Goal: Information Seeking & Learning: Learn about a topic

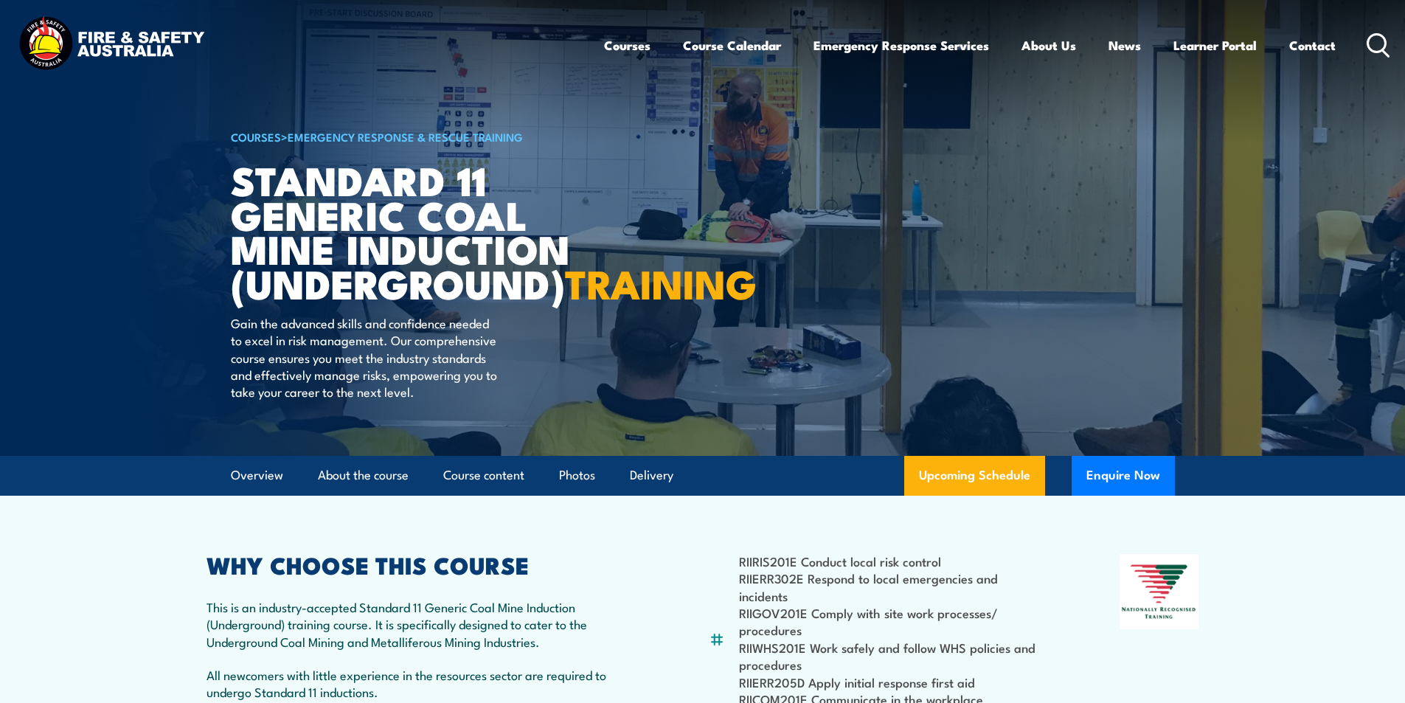
click at [1378, 35] on circle at bounding box center [1377, 43] width 18 height 18
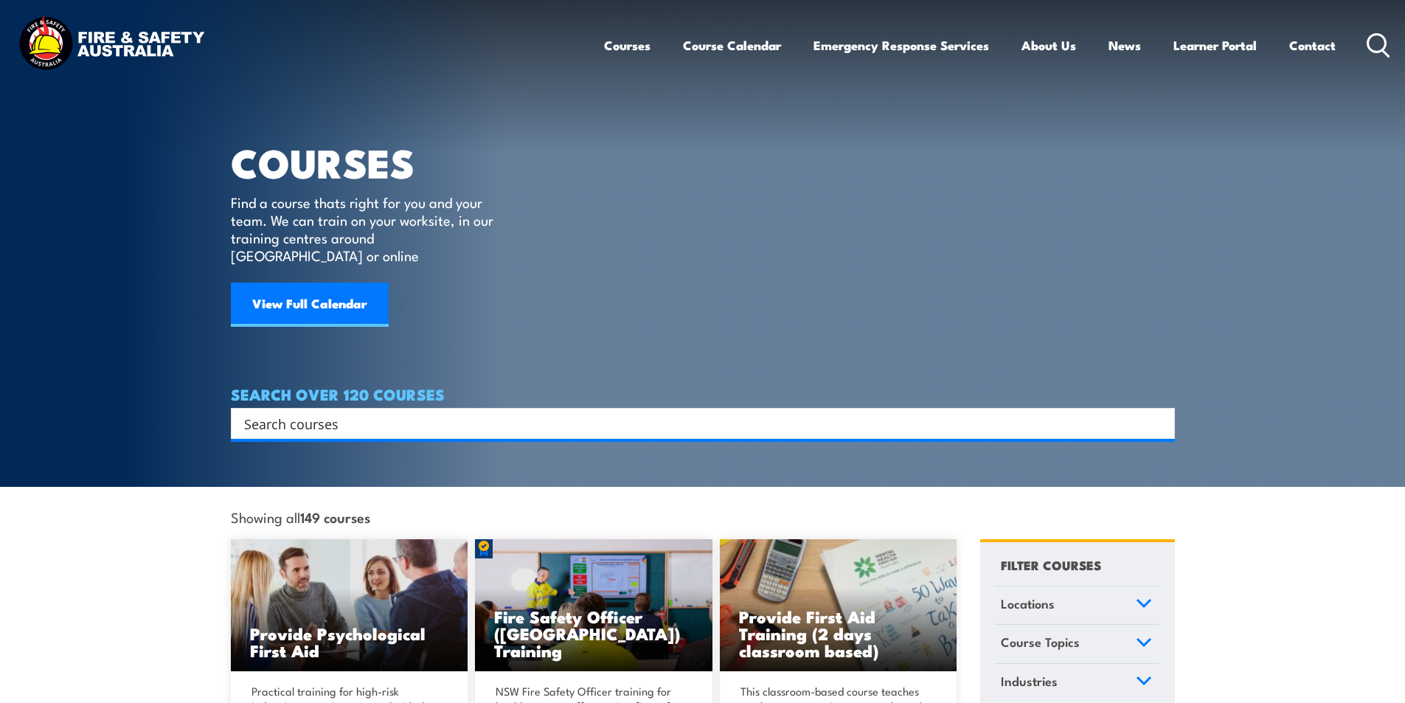
click at [331, 415] on input "Search input" at bounding box center [693, 423] width 898 height 22
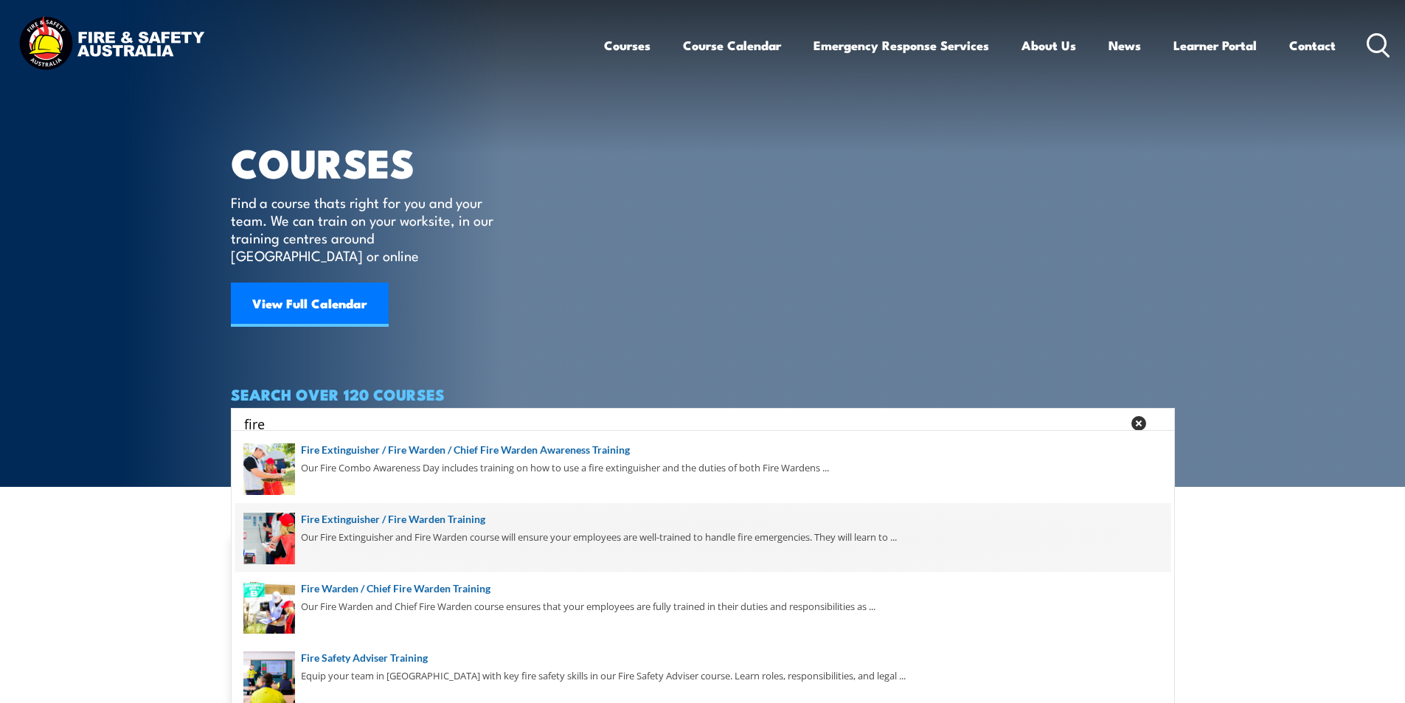
type input "fire"
click at [459, 521] on span at bounding box center [702, 537] width 935 height 69
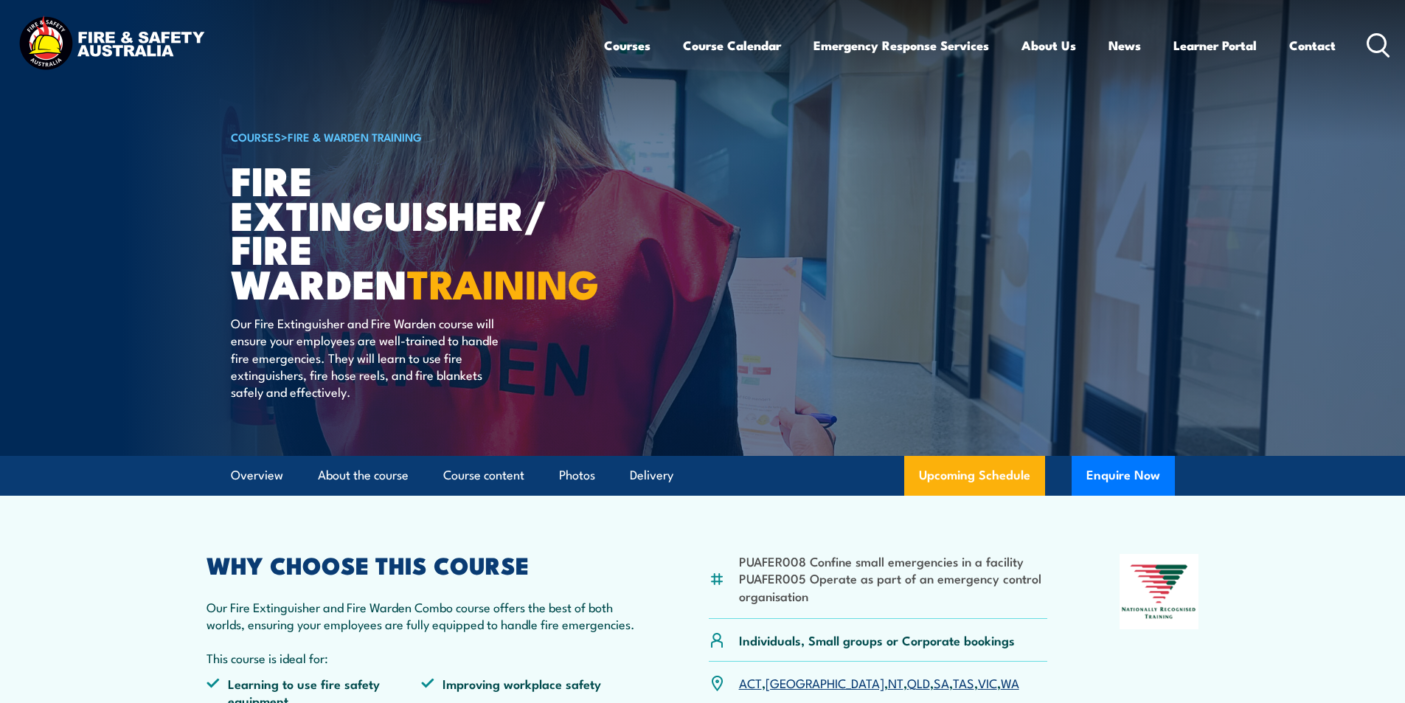
scroll to position [147, 0]
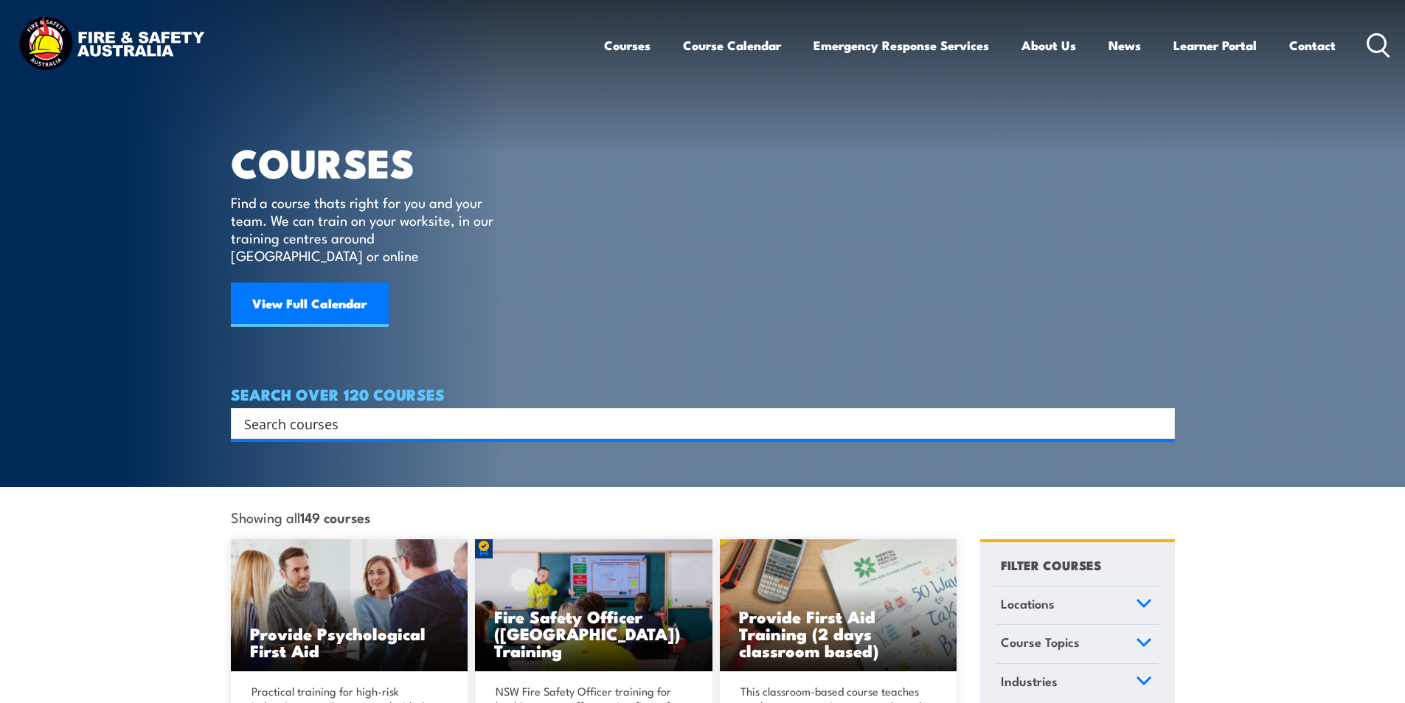
click at [333, 412] on input "Search input" at bounding box center [693, 423] width 898 height 22
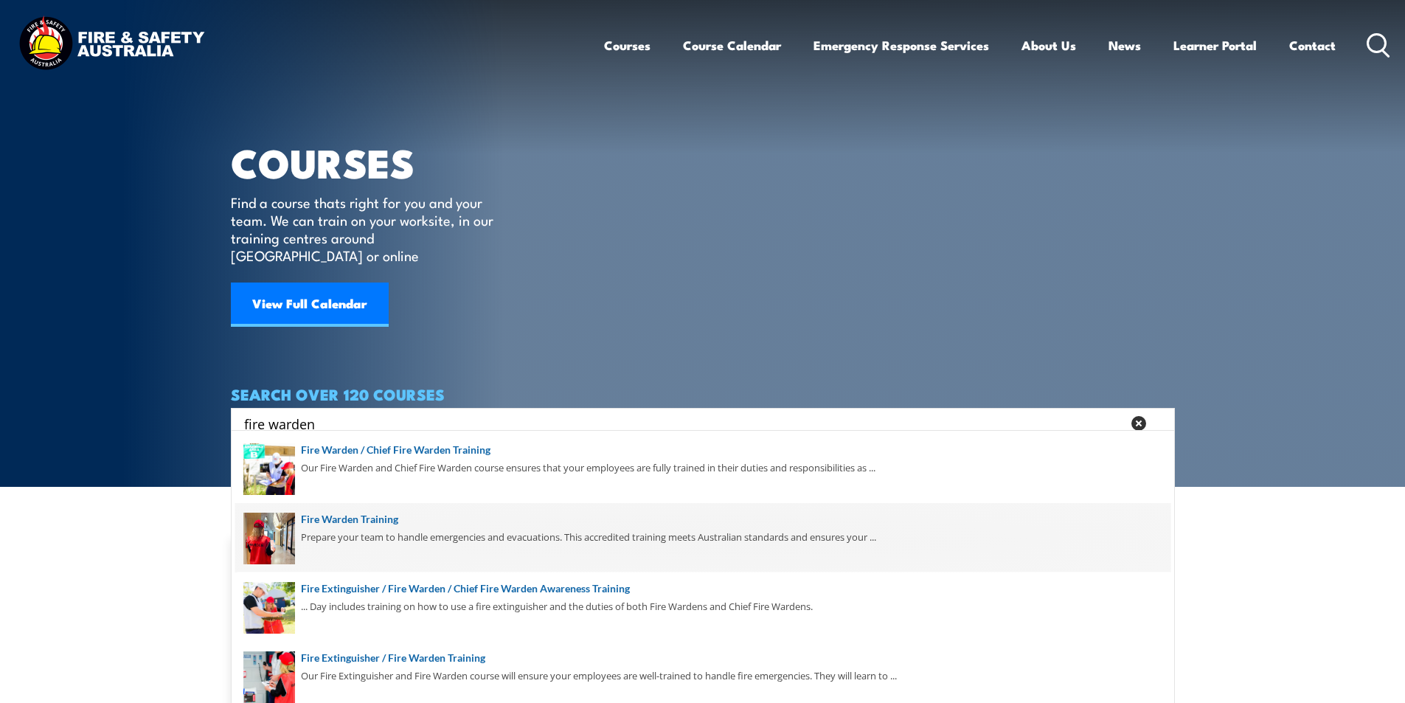
type input "fire warden"
click at [374, 520] on span at bounding box center [702, 537] width 935 height 69
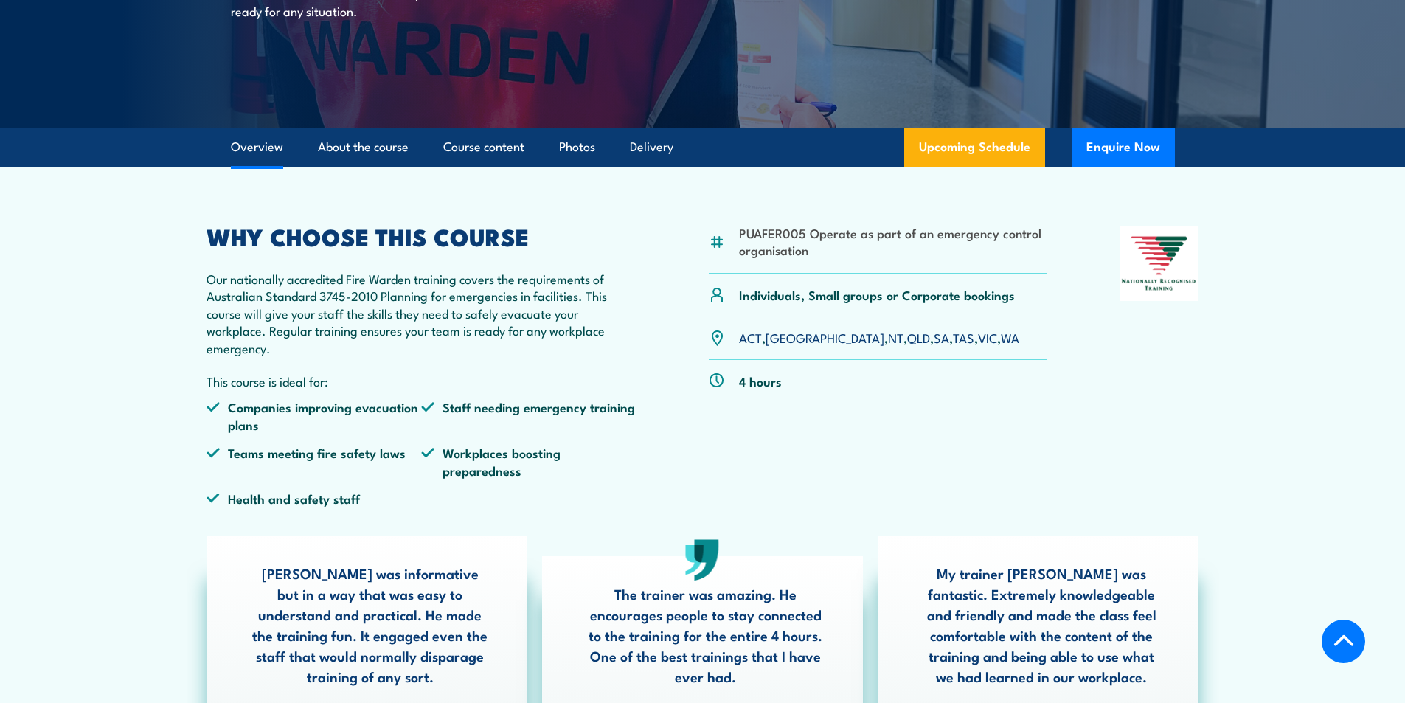
click at [978, 335] on link "VIC" at bounding box center [987, 337] width 19 height 18
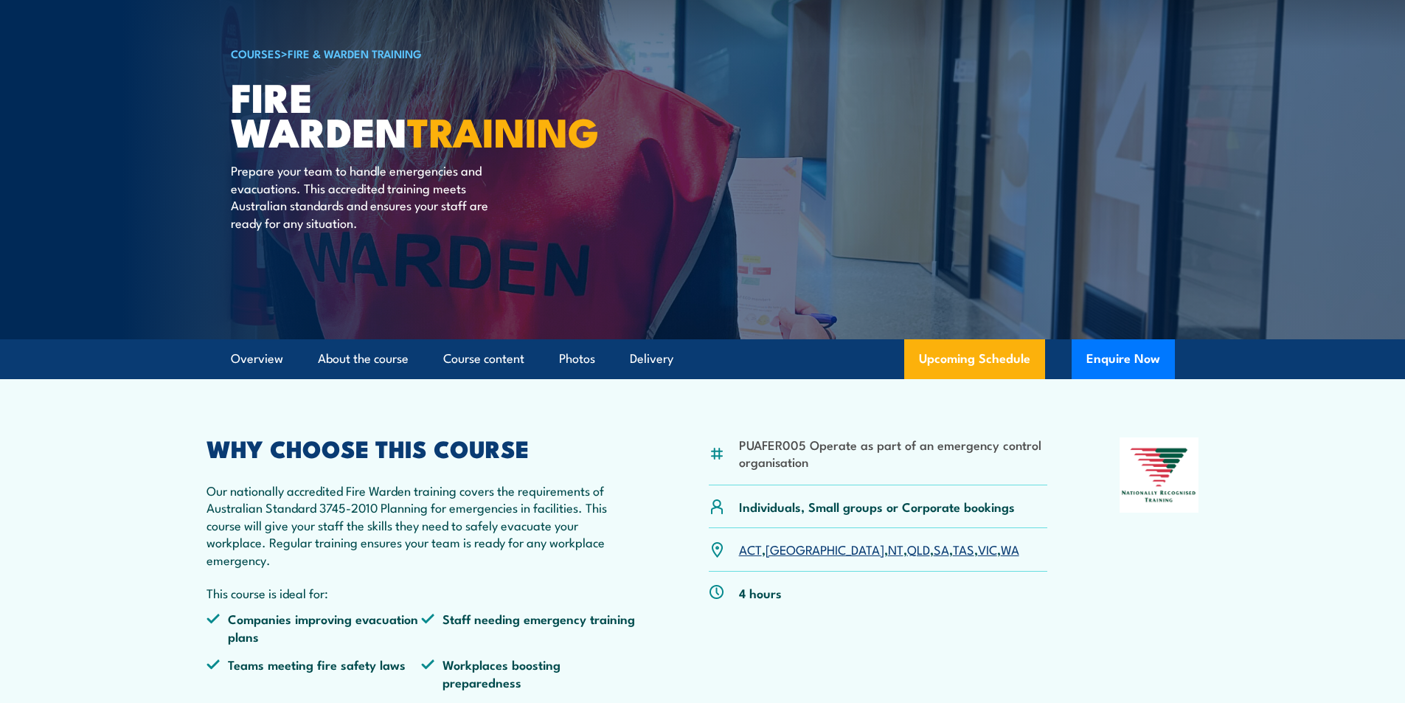
scroll to position [221, 0]
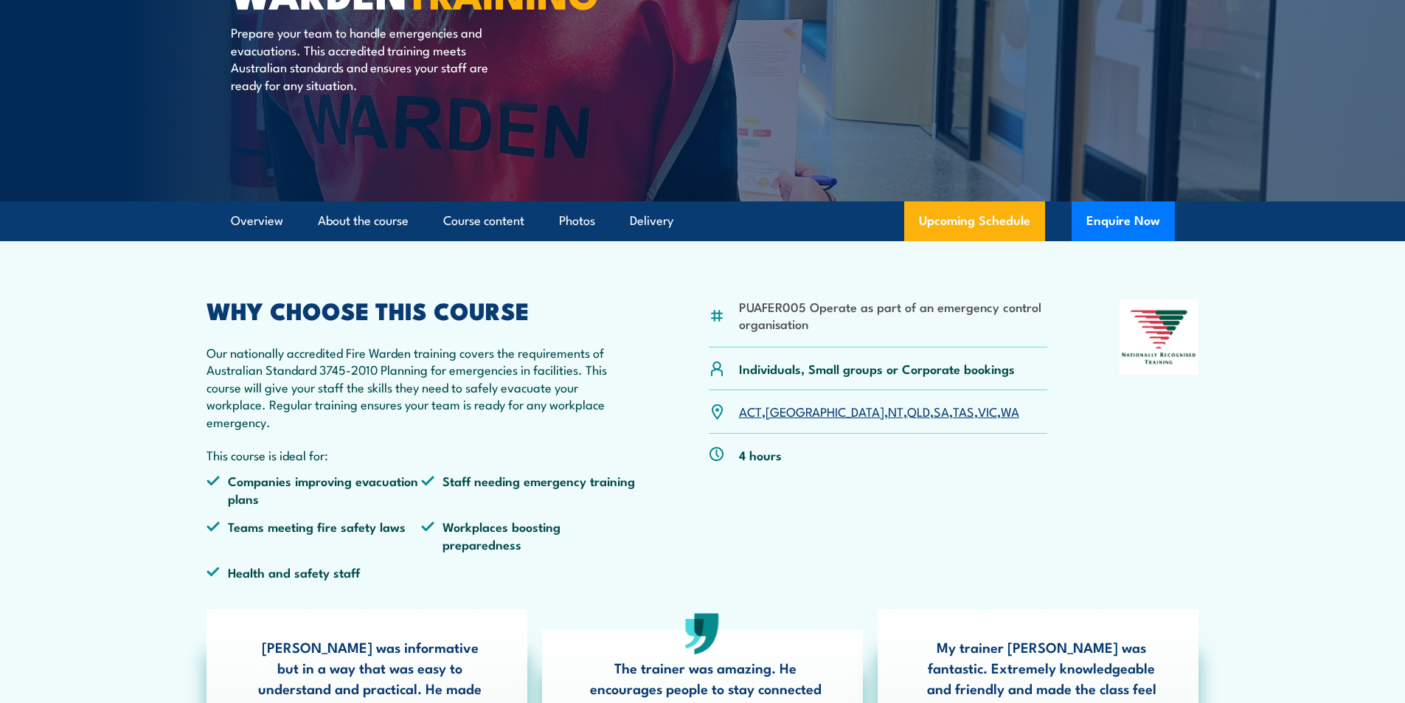
click at [978, 413] on link "VIC" at bounding box center [987, 411] width 19 height 18
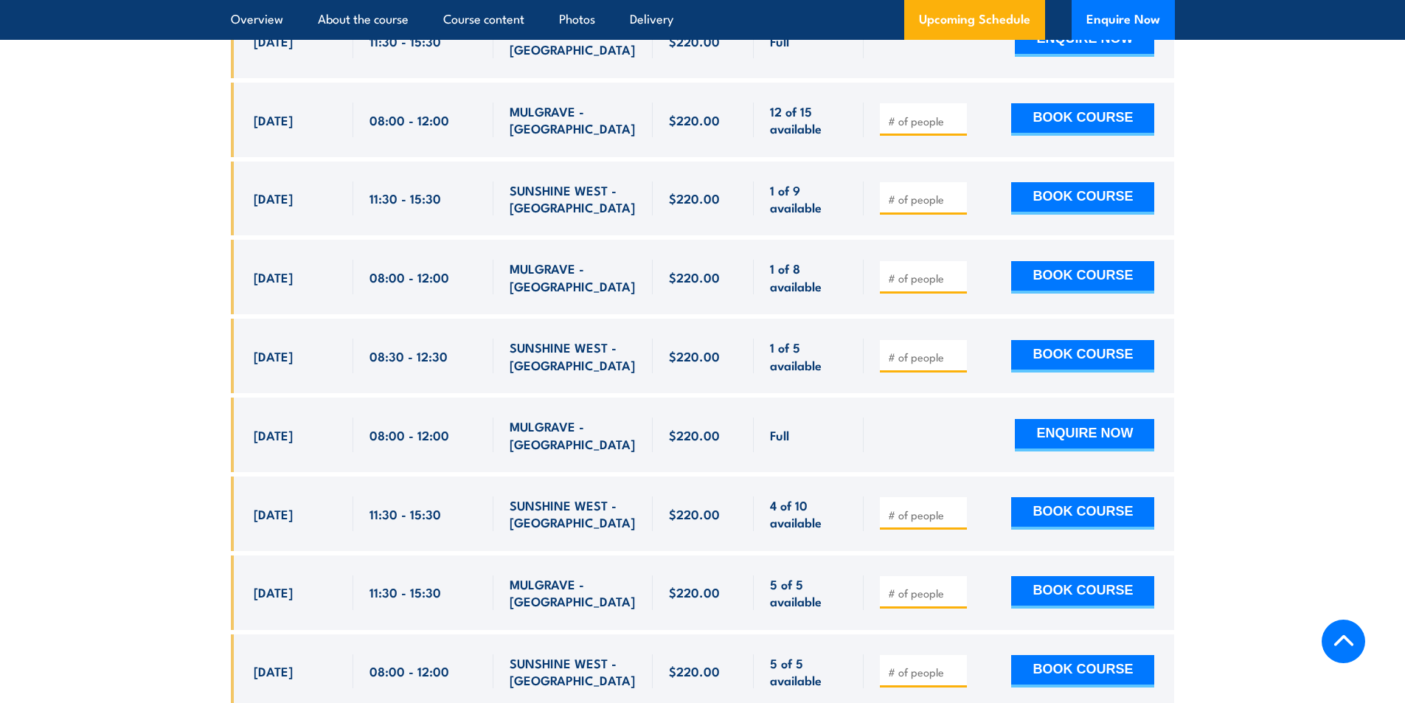
scroll to position [2890, 0]
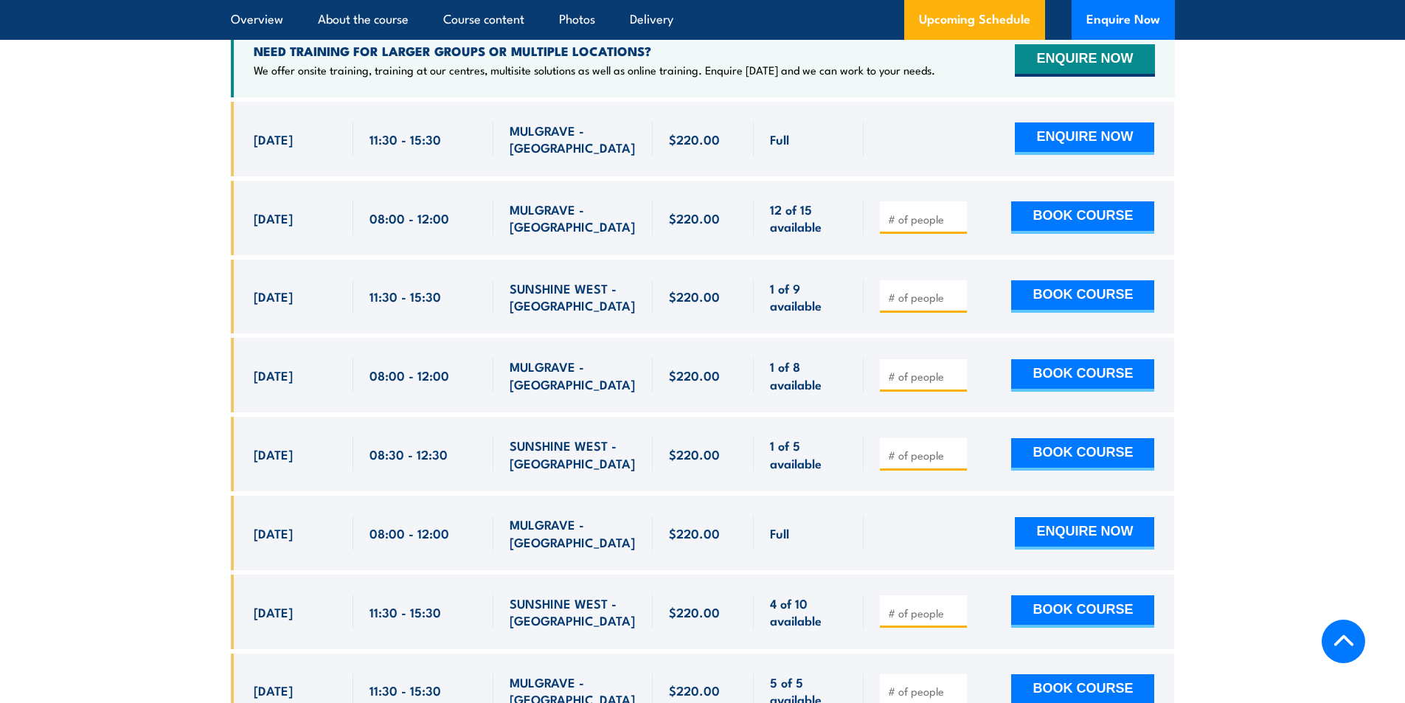
click at [916, 290] on input "number" at bounding box center [925, 297] width 74 height 15
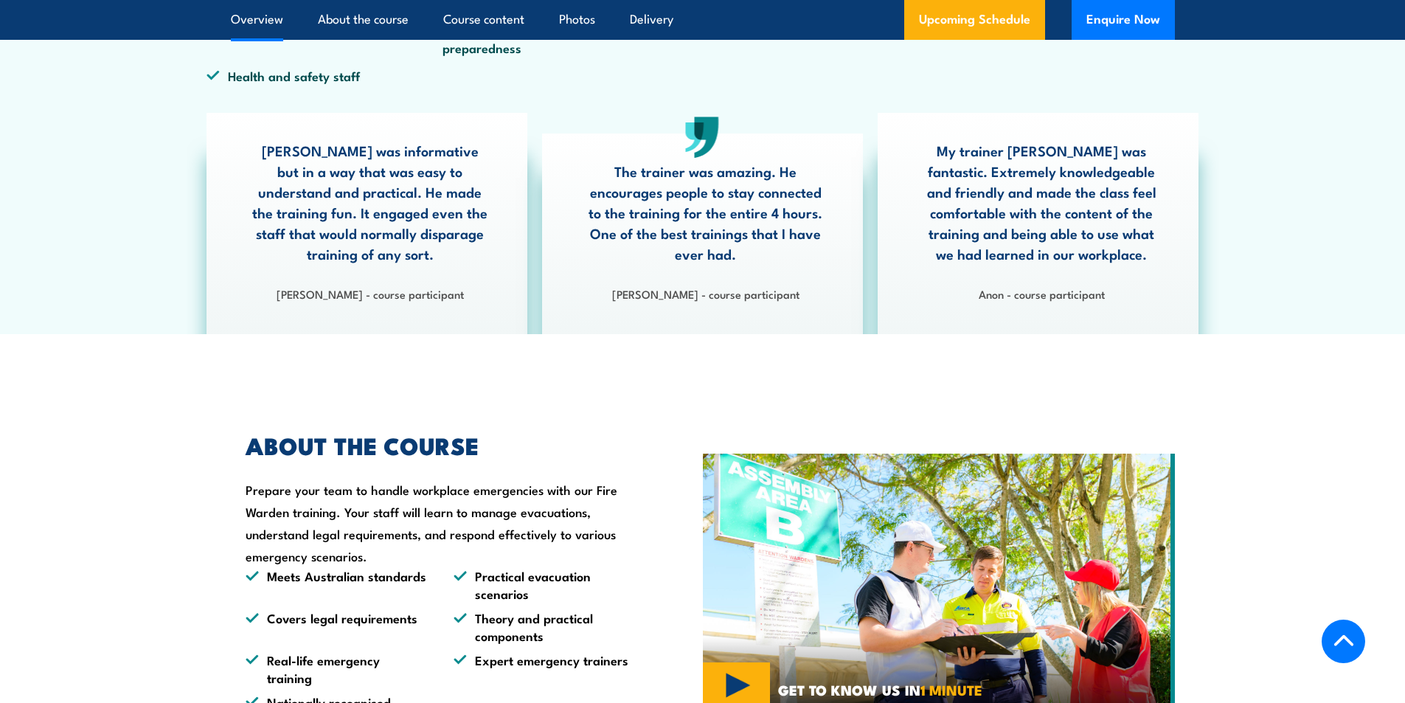
scroll to position [0, 0]
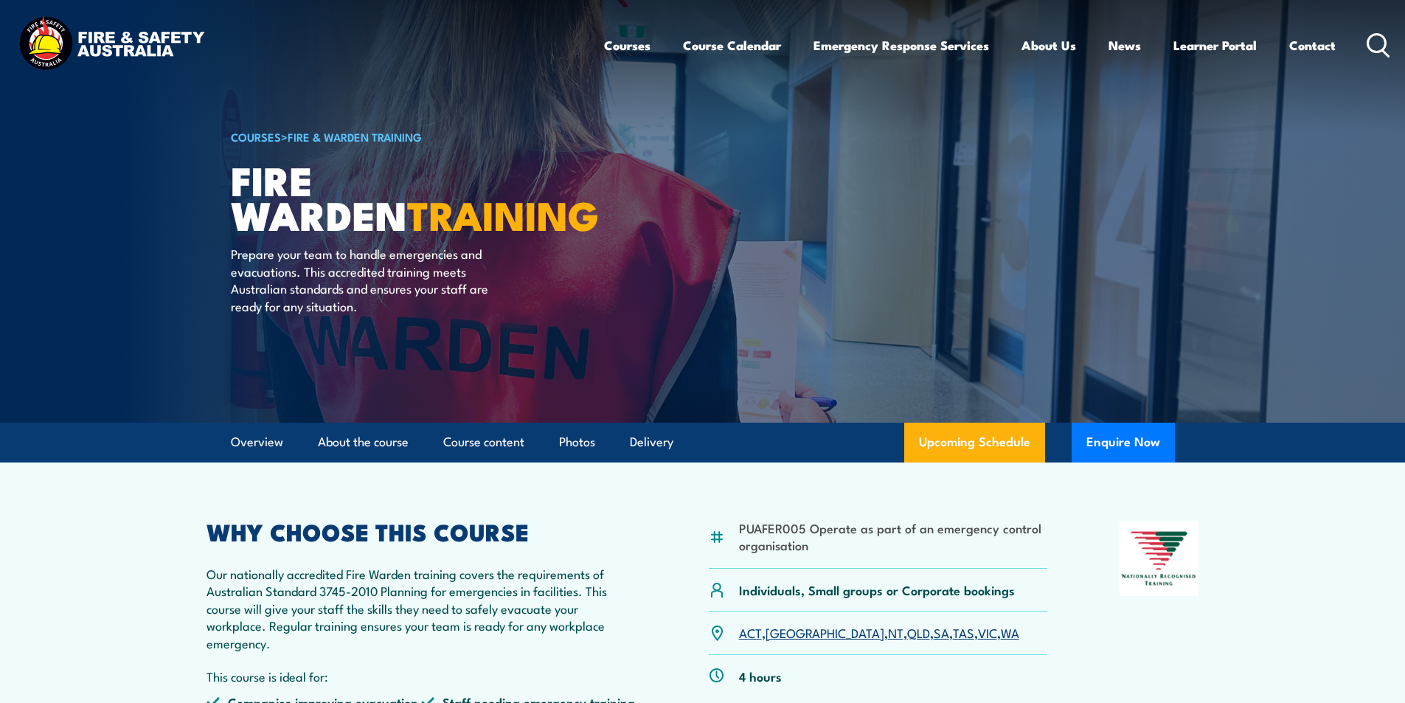
click at [1380, 36] on circle at bounding box center [1377, 43] width 18 height 18
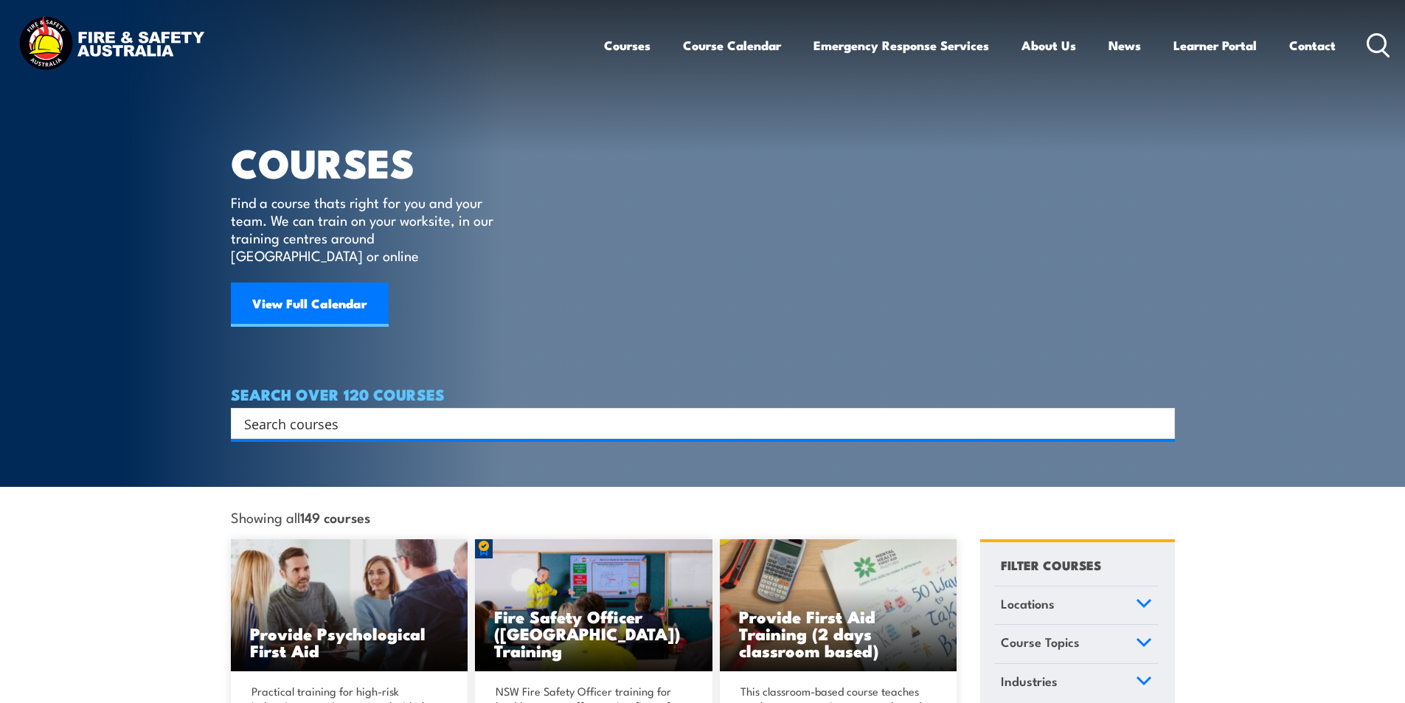
click at [347, 412] on input "Search input" at bounding box center [693, 423] width 898 height 22
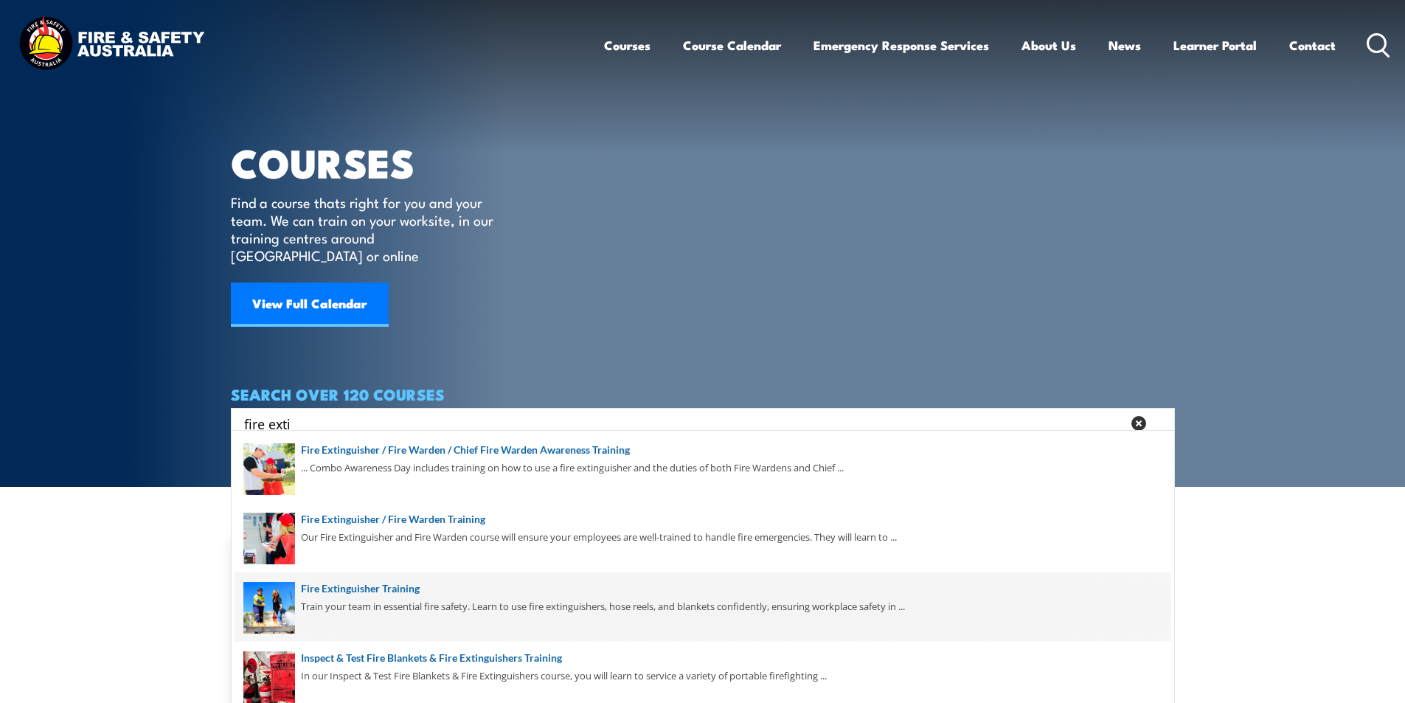
type input "fire exti"
click at [394, 589] on span at bounding box center [702, 606] width 935 height 69
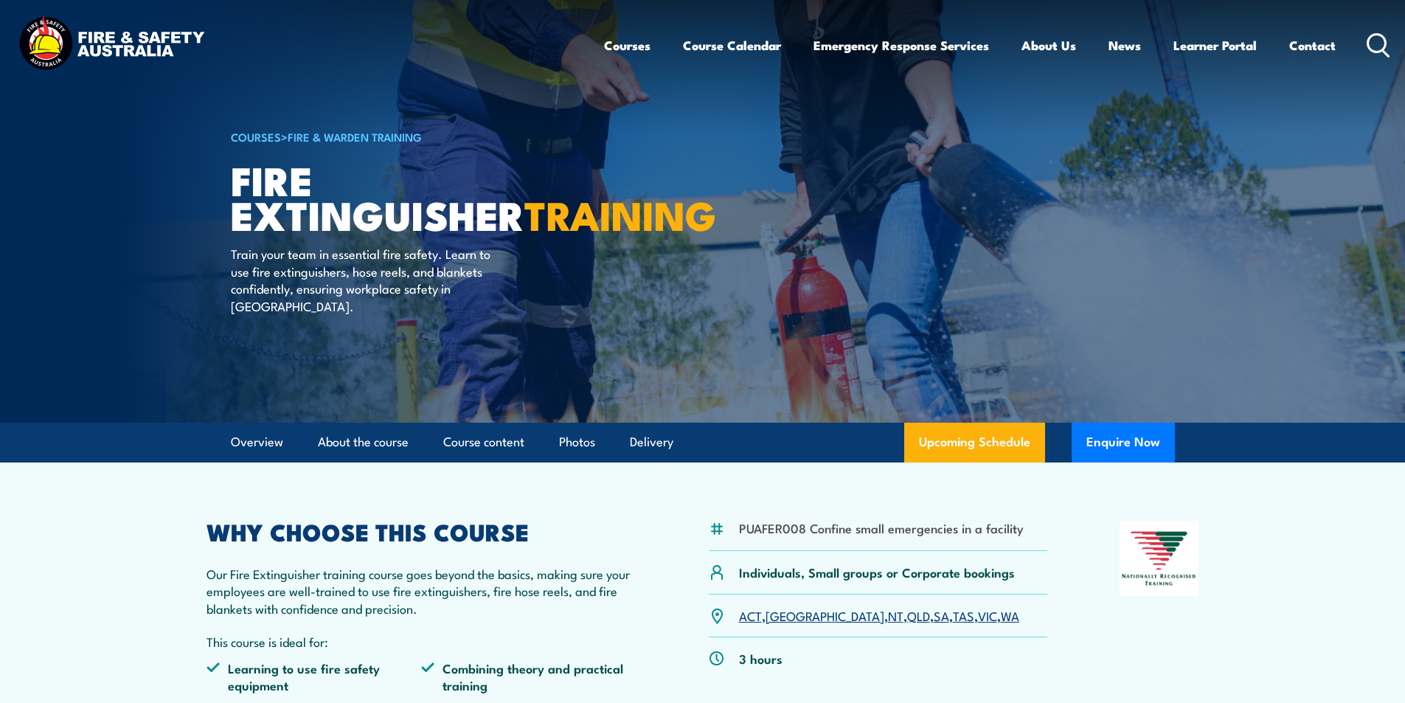
click at [978, 616] on link "VIC" at bounding box center [987, 615] width 19 height 18
click at [1373, 41] on icon at bounding box center [1378, 45] width 24 height 24
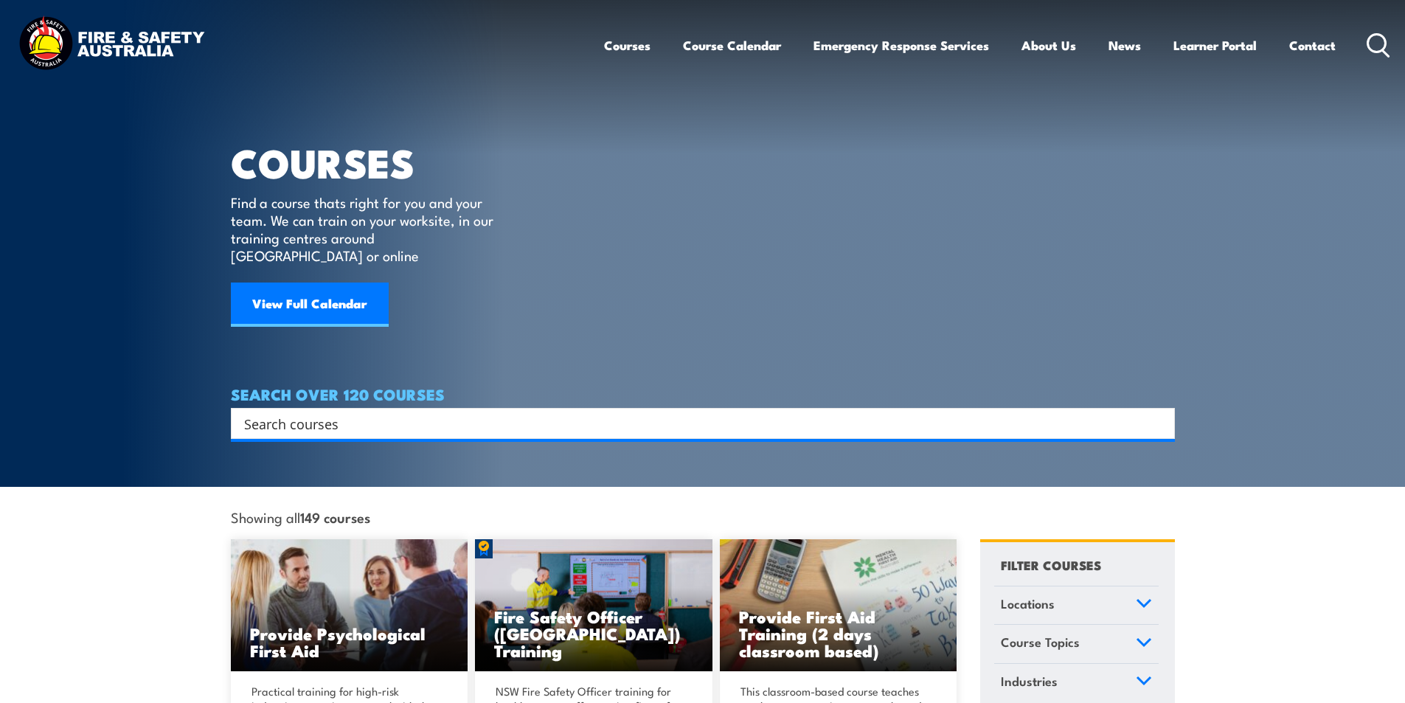
click at [324, 412] on input "Search input" at bounding box center [693, 423] width 898 height 22
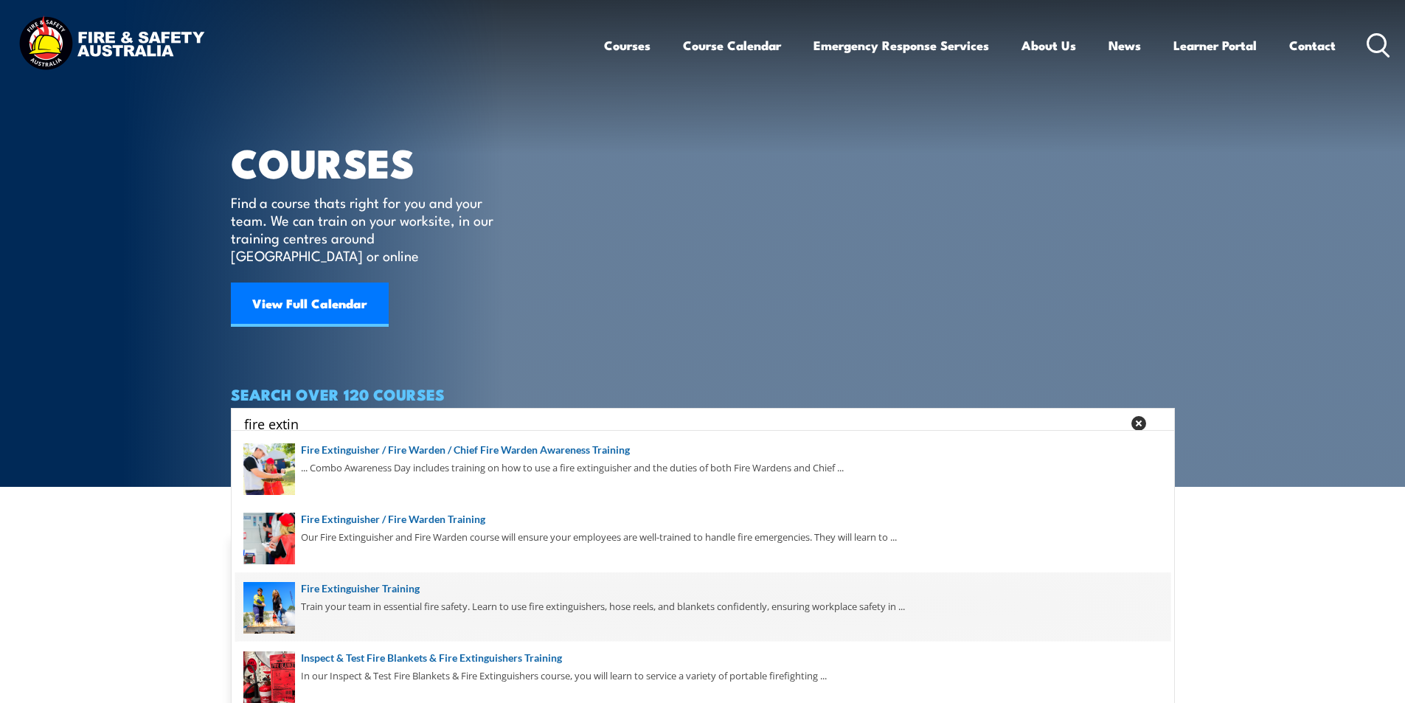
type input "fire extin"
click at [401, 582] on span at bounding box center [702, 606] width 935 height 69
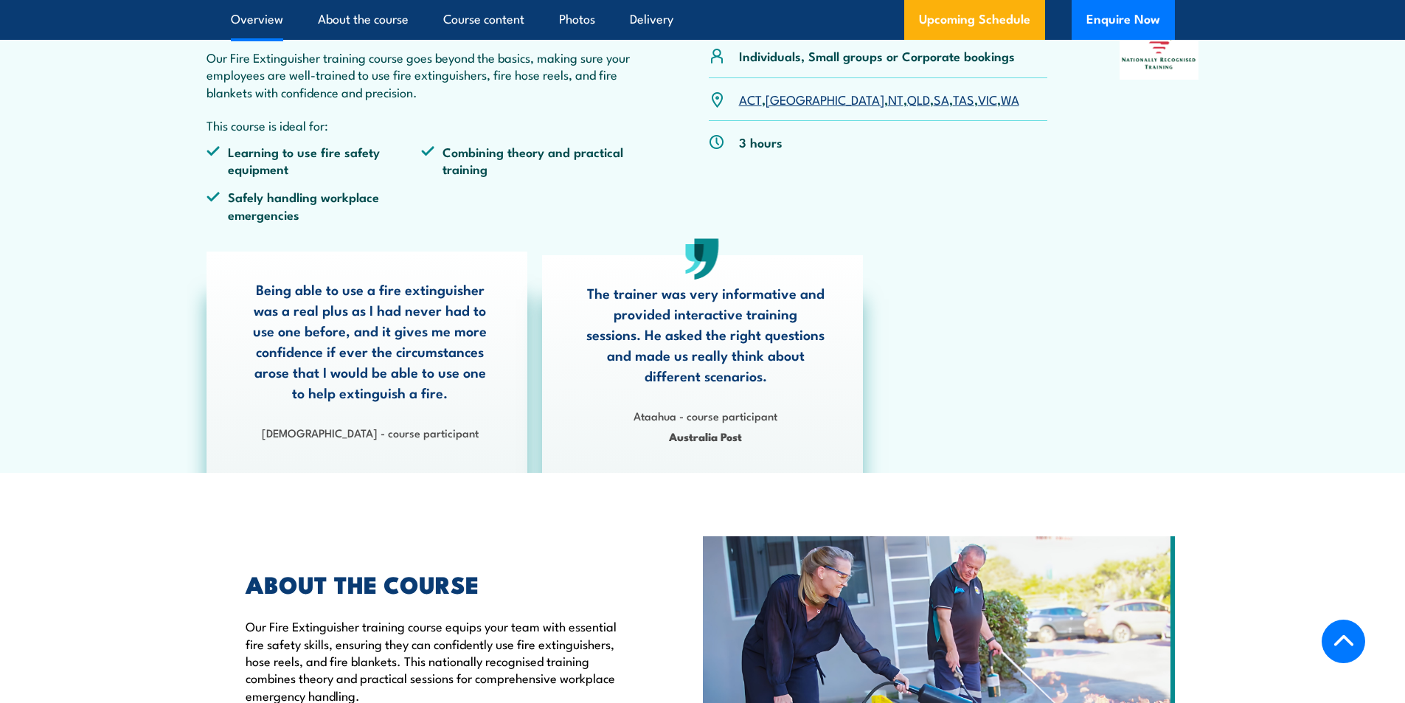
scroll to position [516, 0]
click at [978, 97] on link "VIC" at bounding box center [987, 99] width 19 height 18
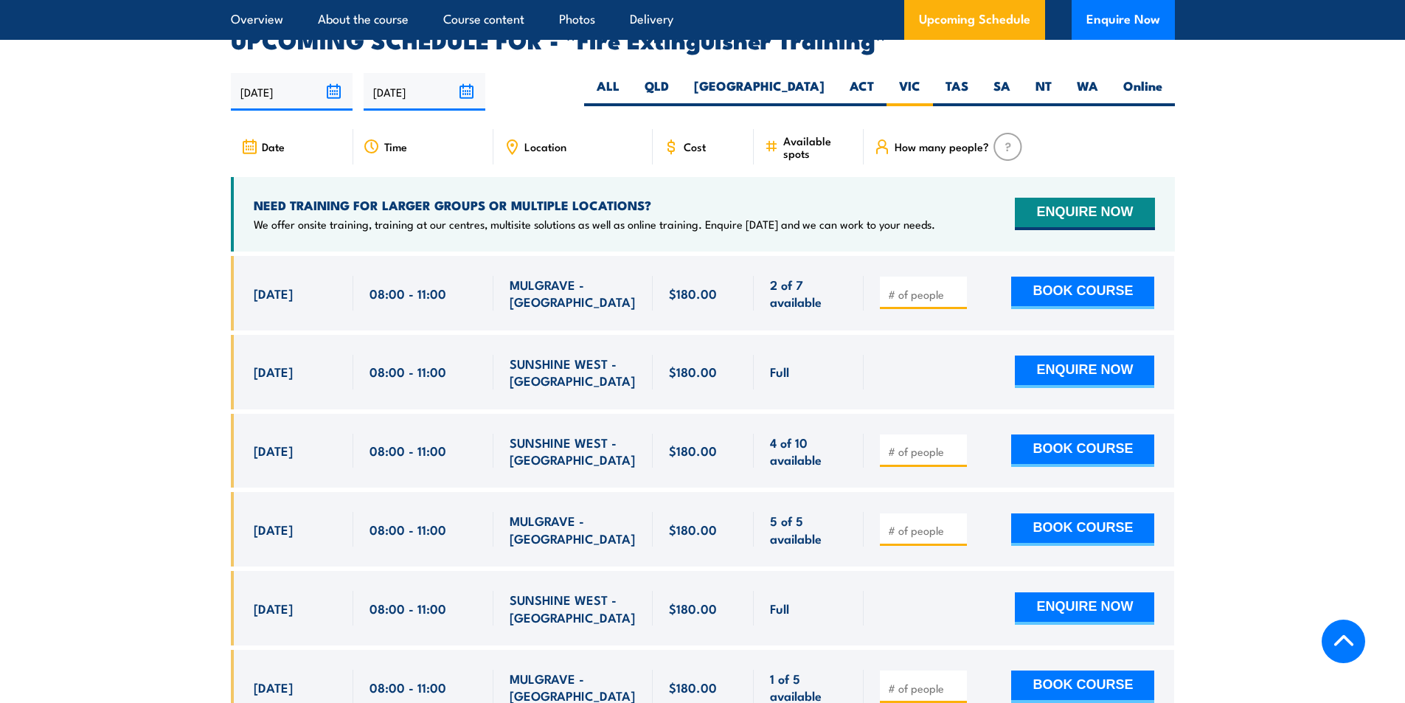
scroll to position [2474, 0]
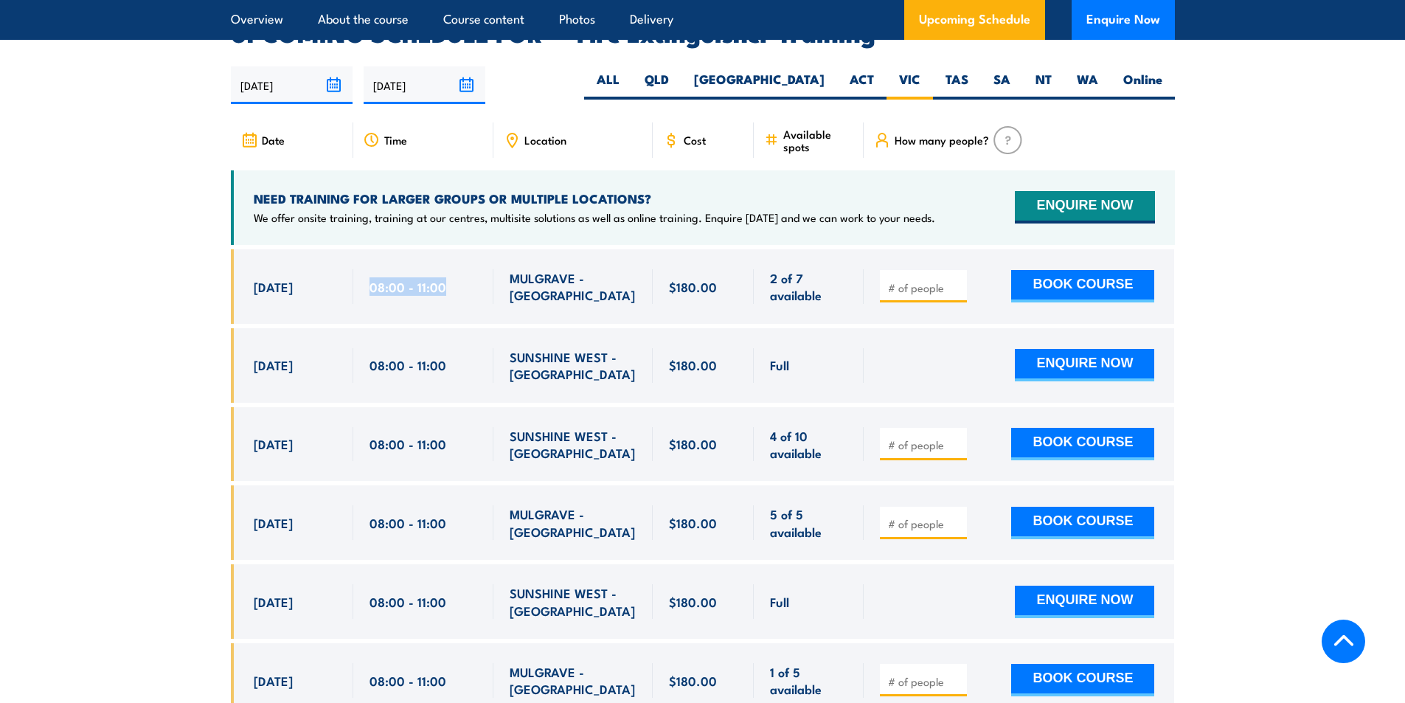
drag, startPoint x: 399, startPoint y: 262, endPoint x: 447, endPoint y: 265, distance: 48.0
click at [447, 269] on div "08:00 - 11:00" at bounding box center [423, 286] width 108 height 35
click at [426, 297] on div "08:00 - 11:00" at bounding box center [423, 286] width 140 height 74
click at [436, 278] on span "08:00 - 11:00" at bounding box center [407, 286] width 77 height 17
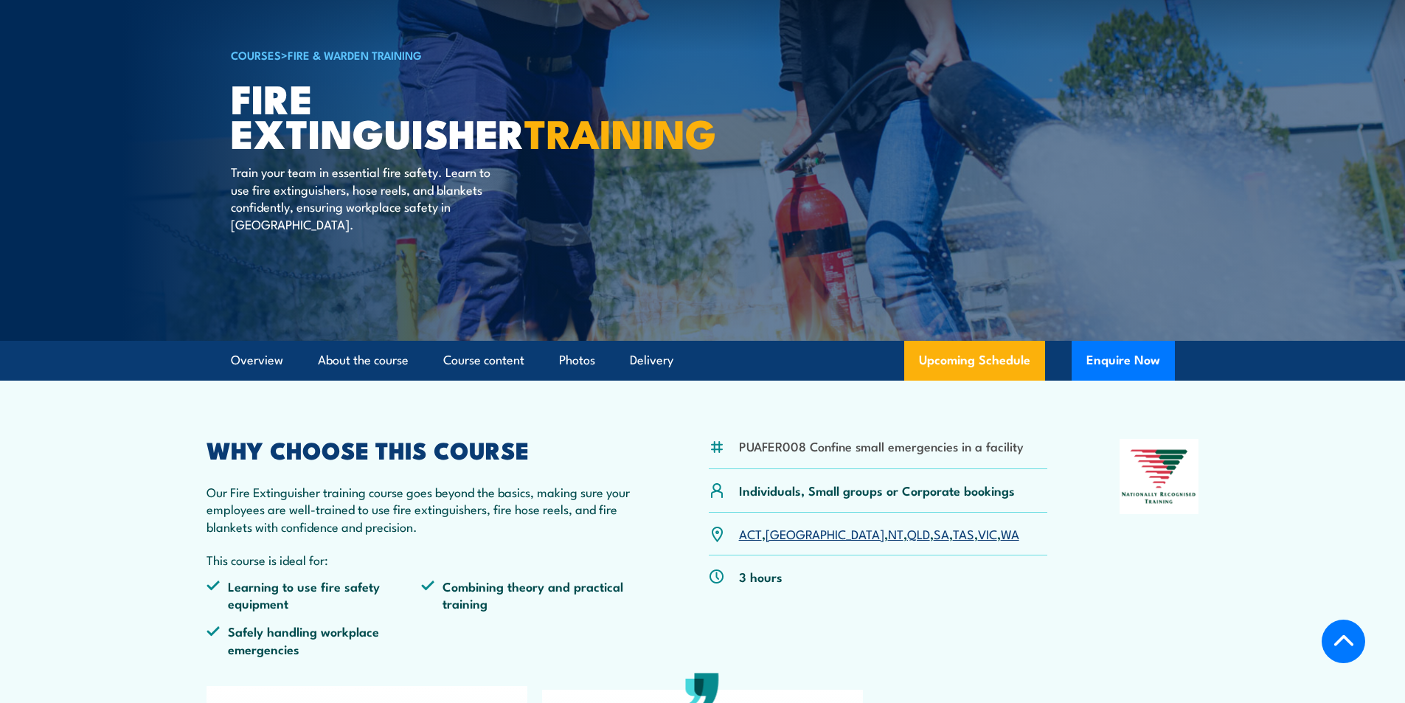
scroll to position [0, 0]
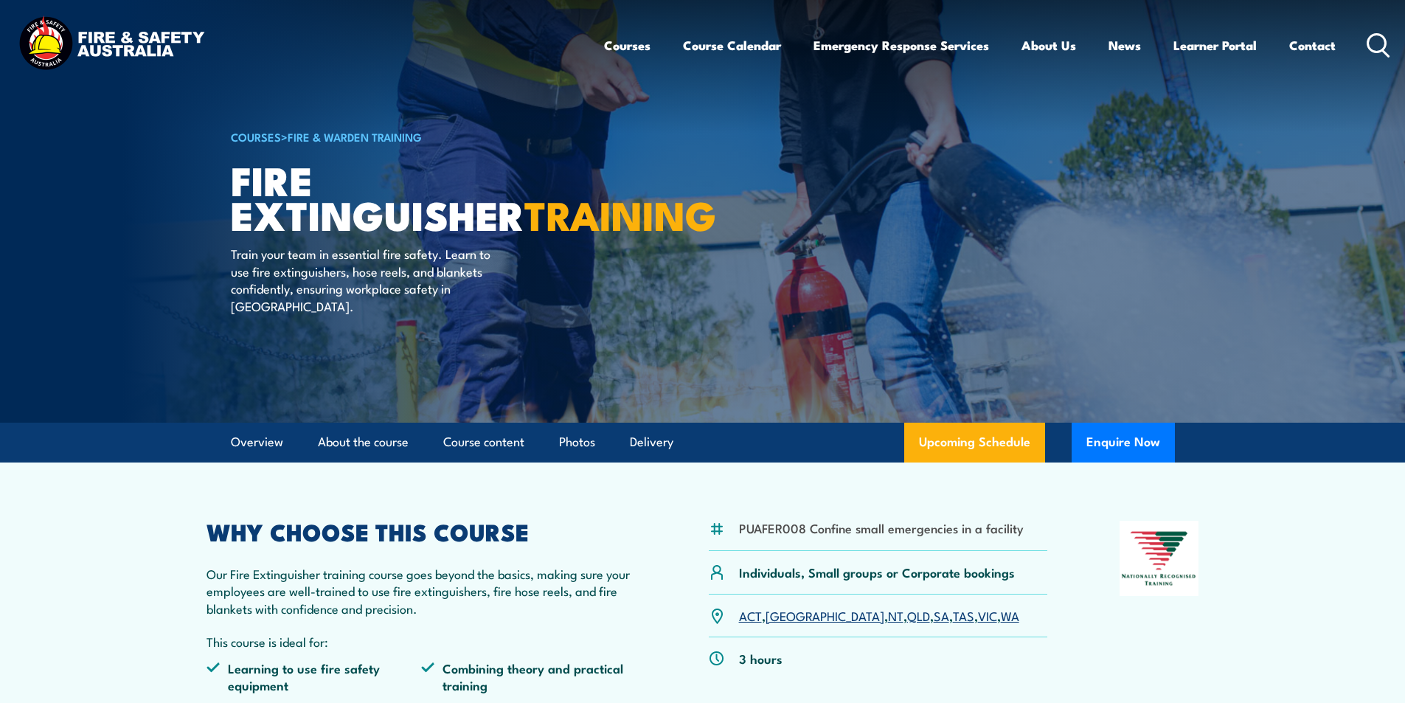
click at [1374, 42] on icon at bounding box center [1378, 45] width 24 height 24
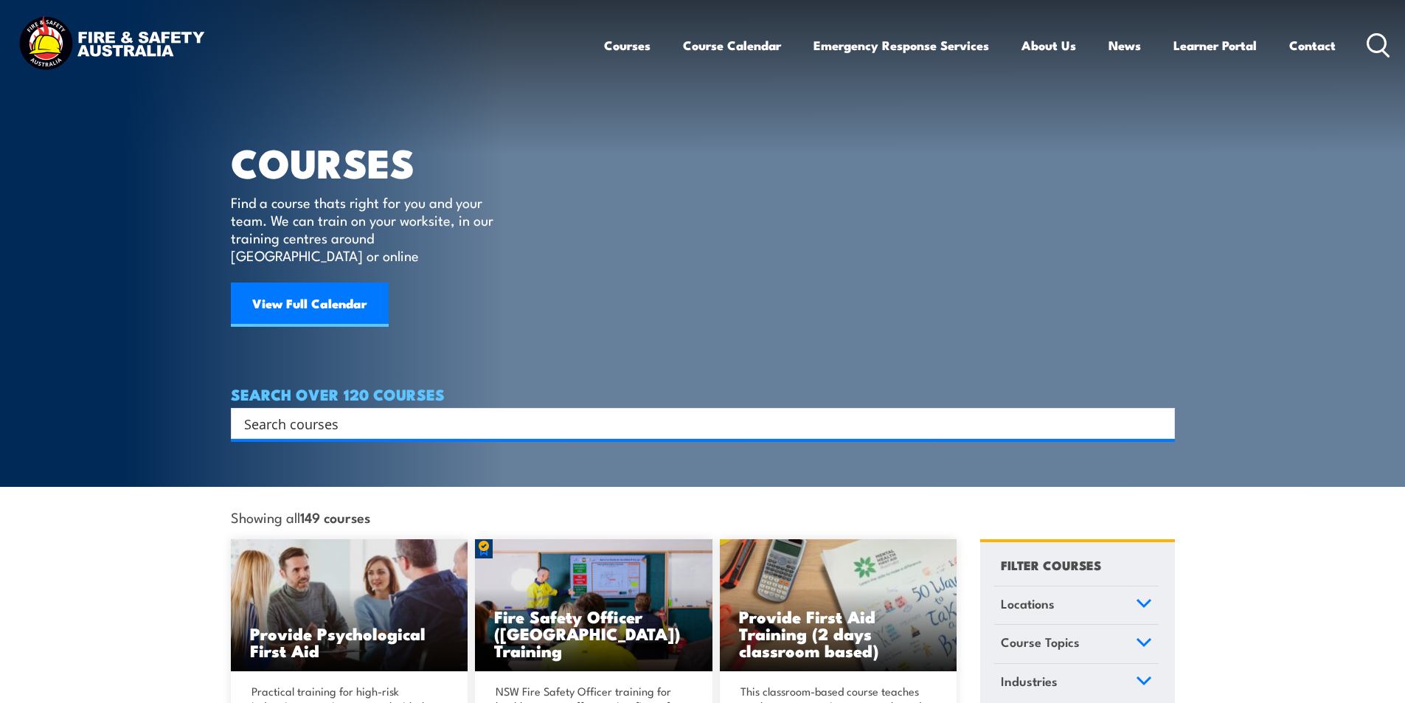
click at [669, 260] on article "COURSES Find a course thats right for you and your team. We can train on your w…" at bounding box center [703, 219] width 944 height 439
click at [339, 412] on input "Search input" at bounding box center [693, 423] width 898 height 22
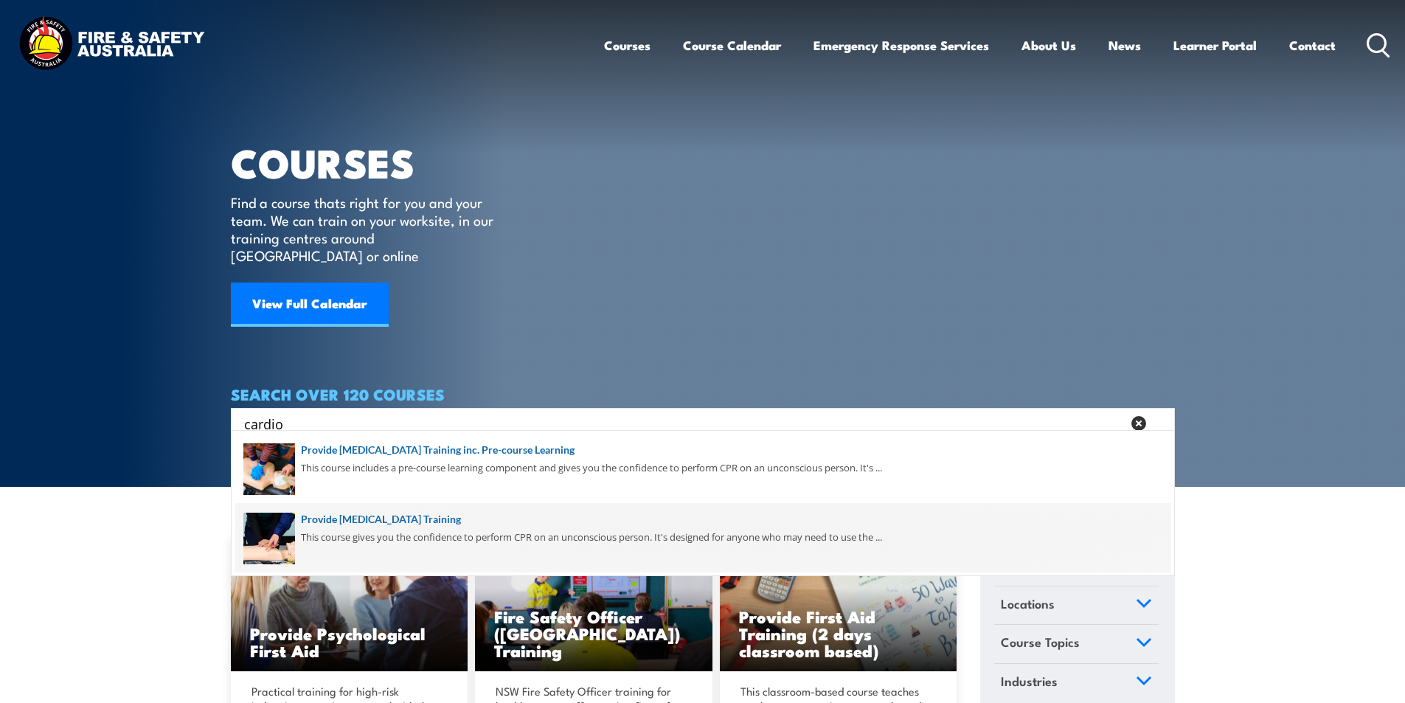
type input "cardio"
click at [505, 515] on span at bounding box center [702, 537] width 935 height 69
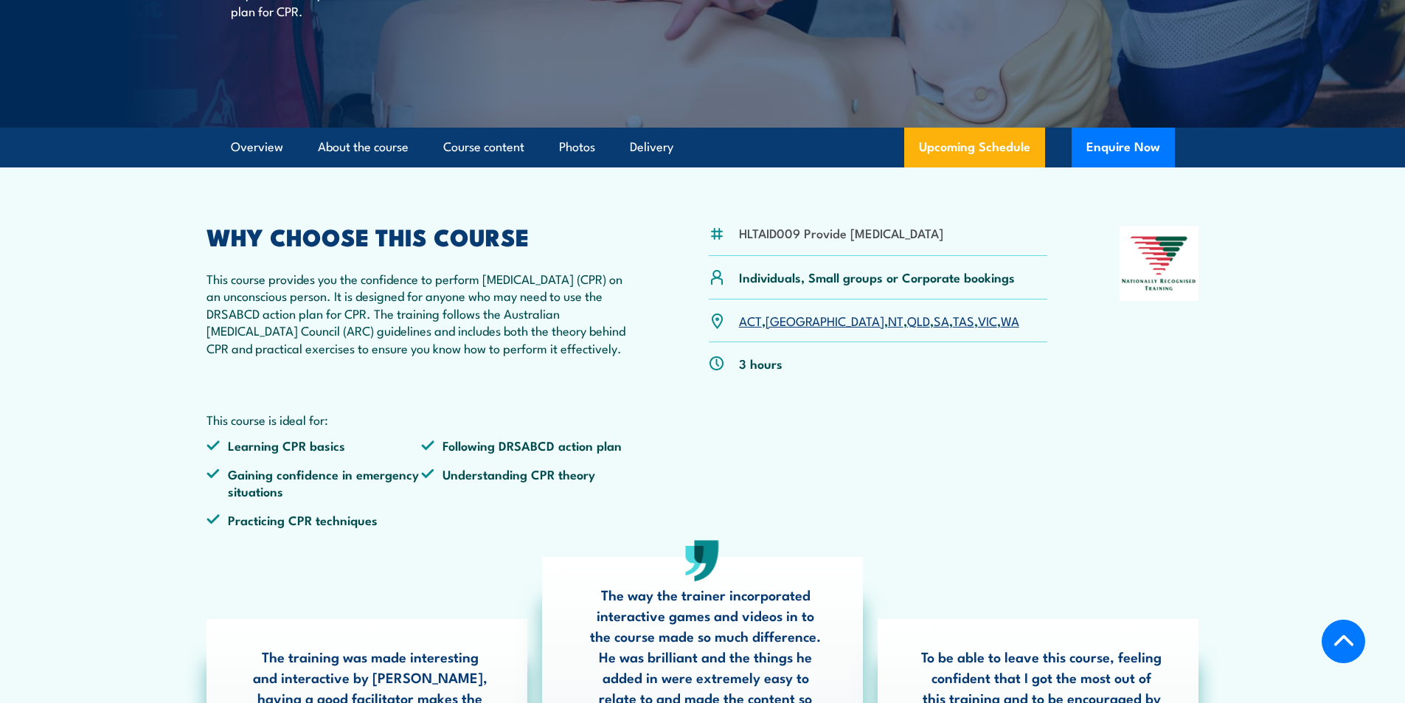
click at [907, 329] on link "QLD" at bounding box center [918, 320] width 23 height 18
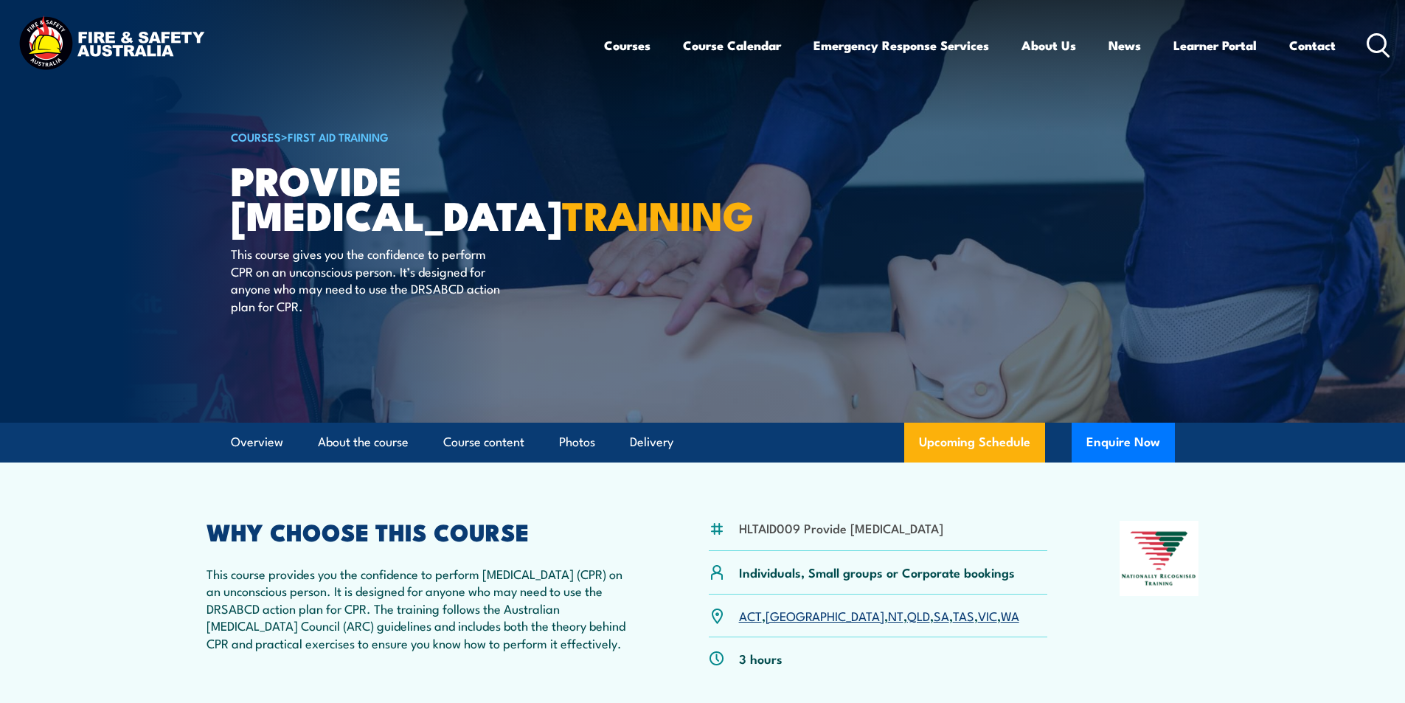
click at [1374, 45] on icon at bounding box center [1378, 45] width 24 height 24
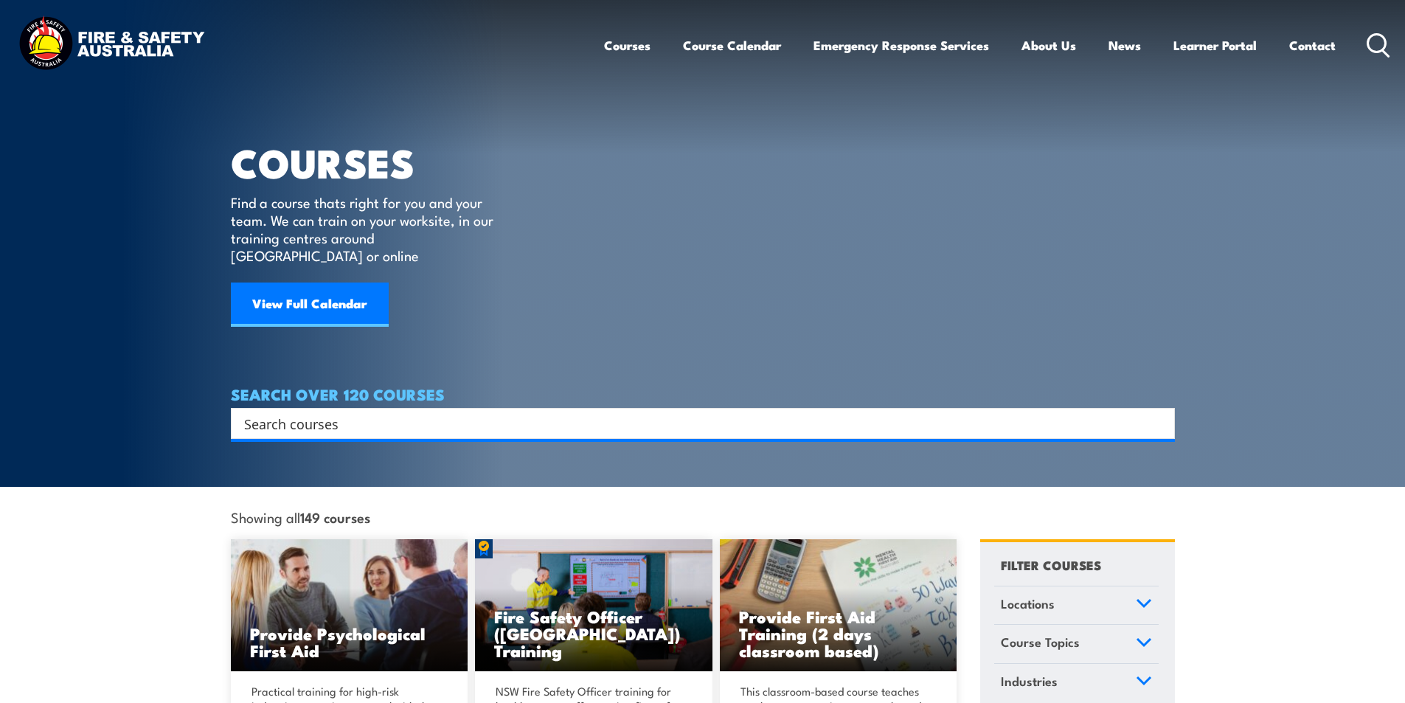
click at [330, 412] on input "Search input" at bounding box center [693, 423] width 898 height 22
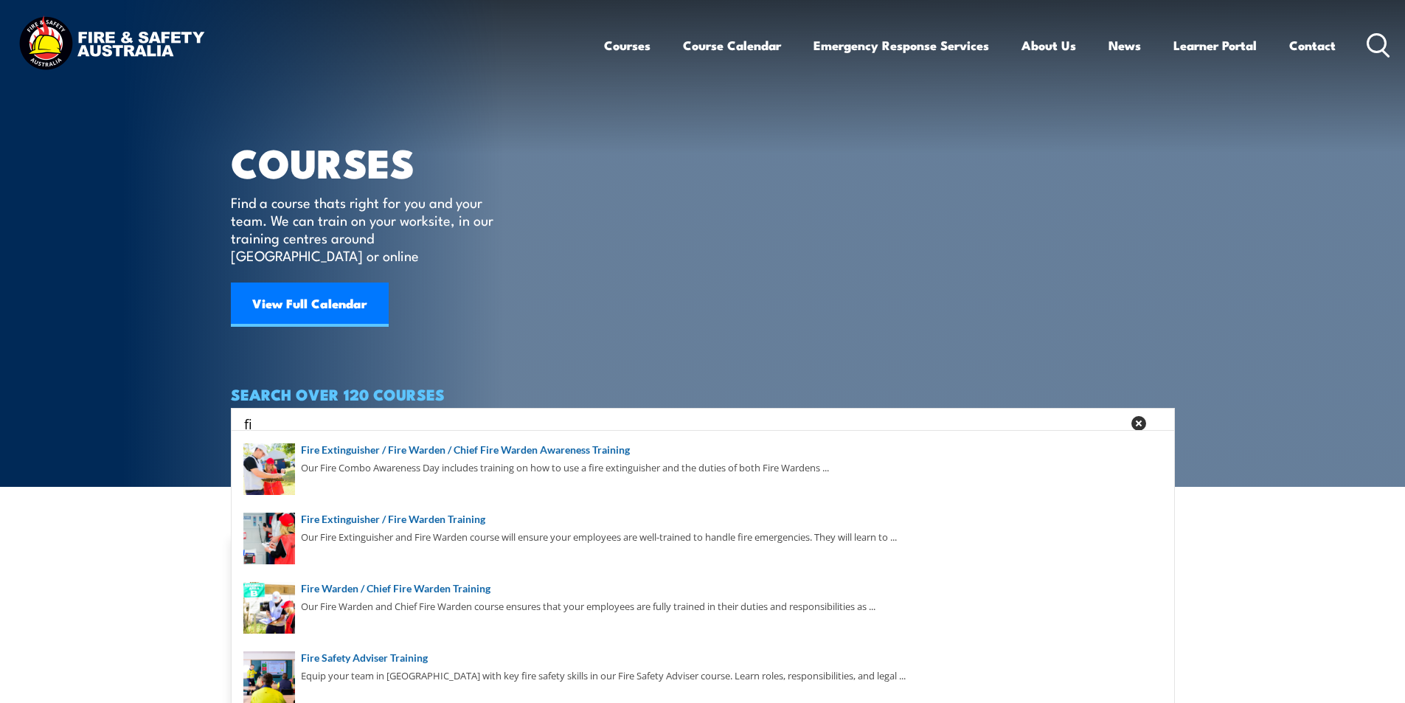
type input "f"
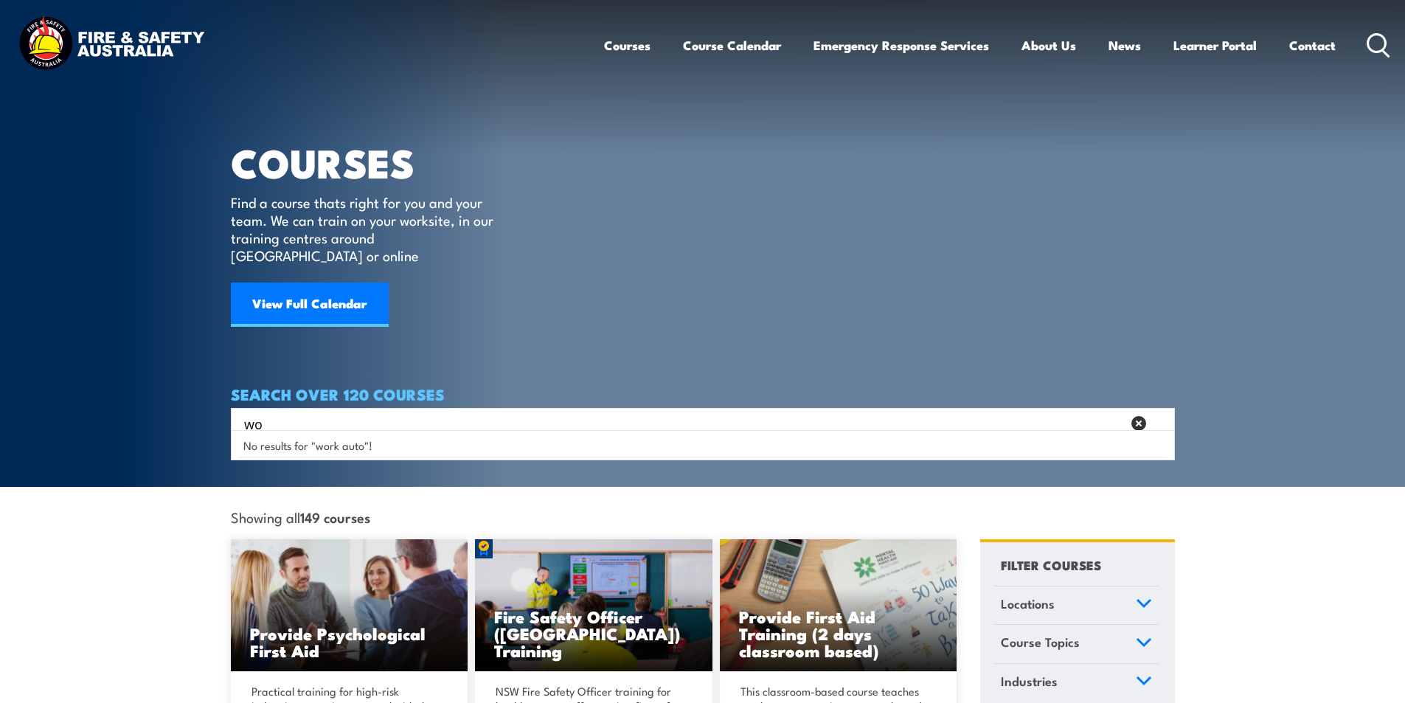
type input "w"
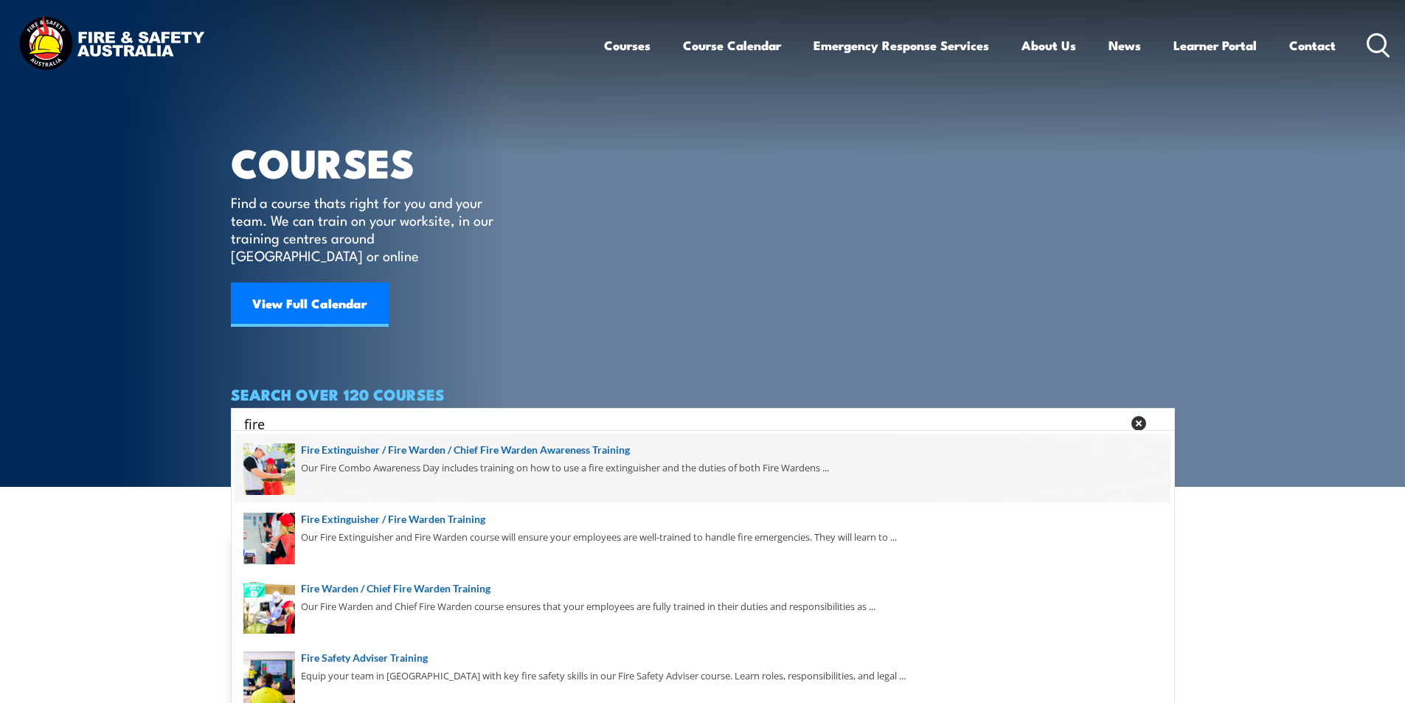
type input "fire"
click at [571, 449] on span at bounding box center [702, 468] width 935 height 69
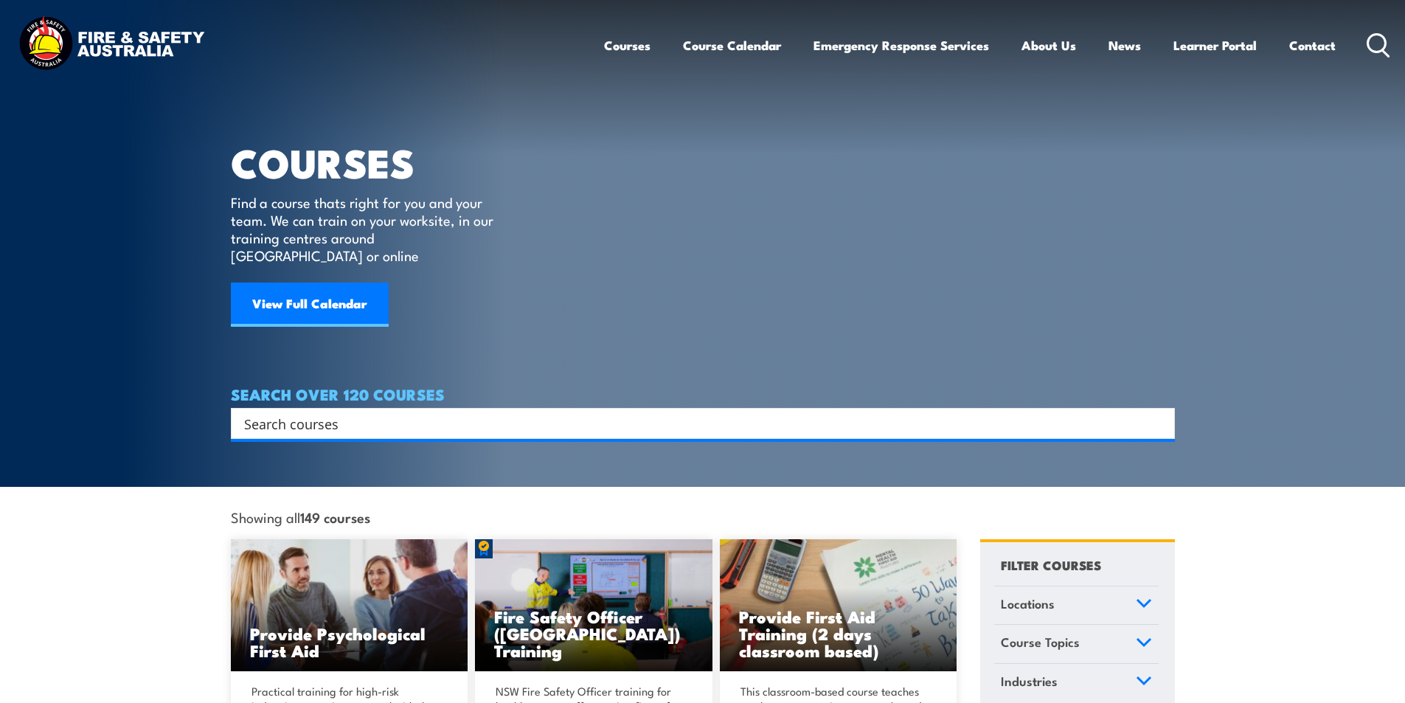
click at [302, 412] on input "Search input" at bounding box center [693, 423] width 898 height 22
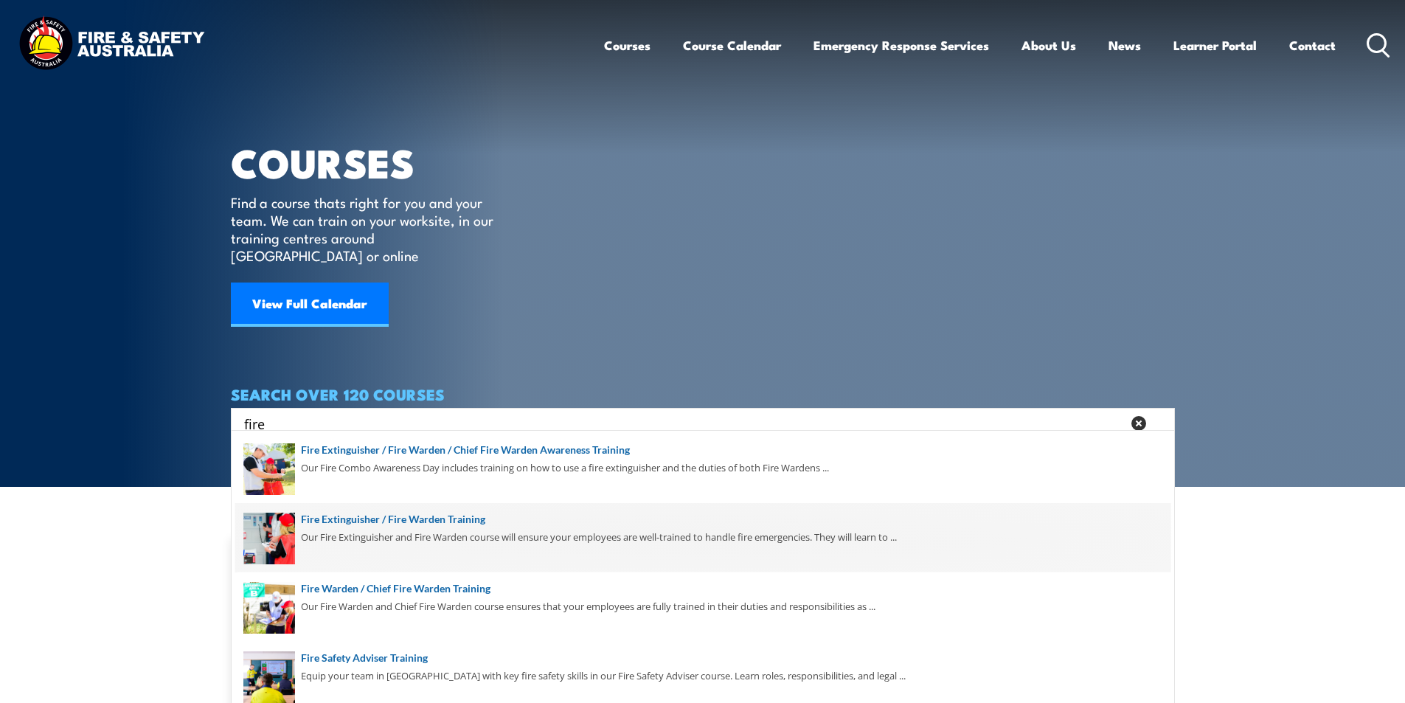
type input "fire"
click at [461, 516] on span at bounding box center [702, 537] width 935 height 69
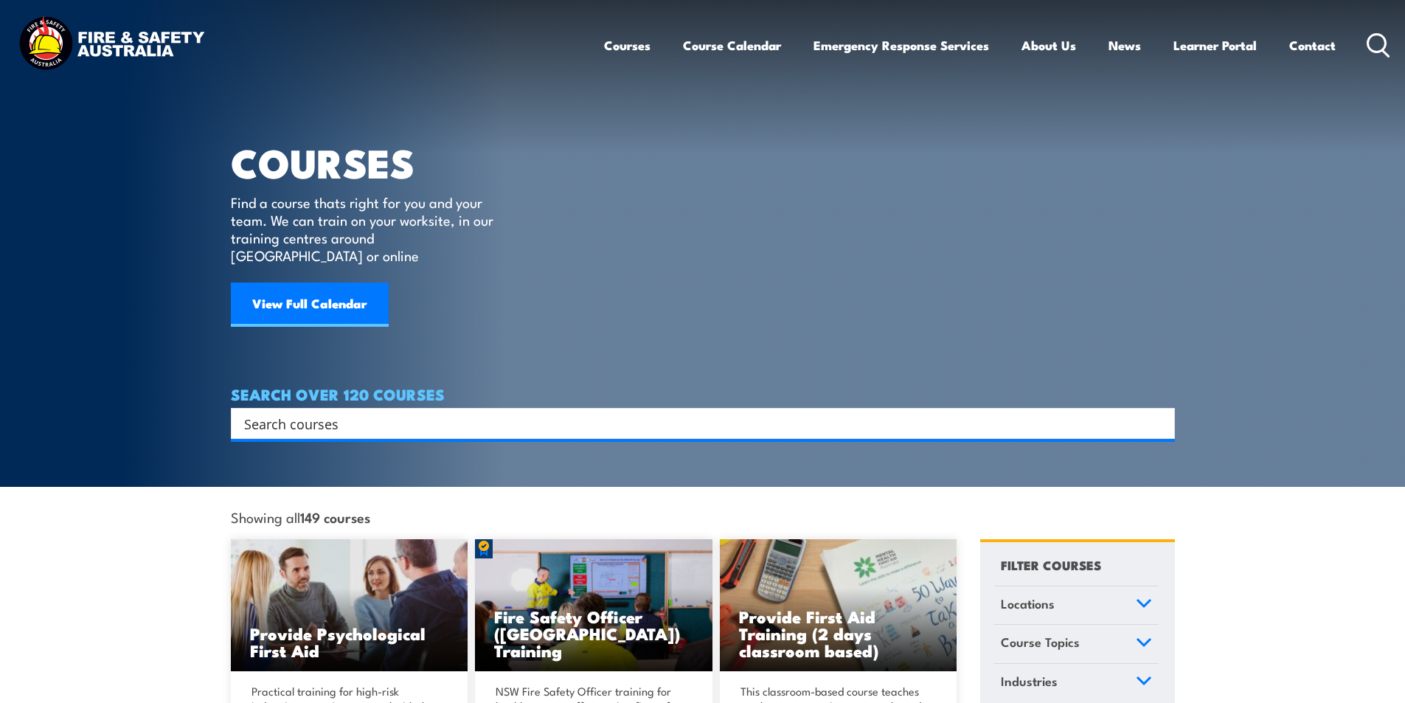
click at [359, 412] on input "Search input" at bounding box center [693, 423] width 898 height 22
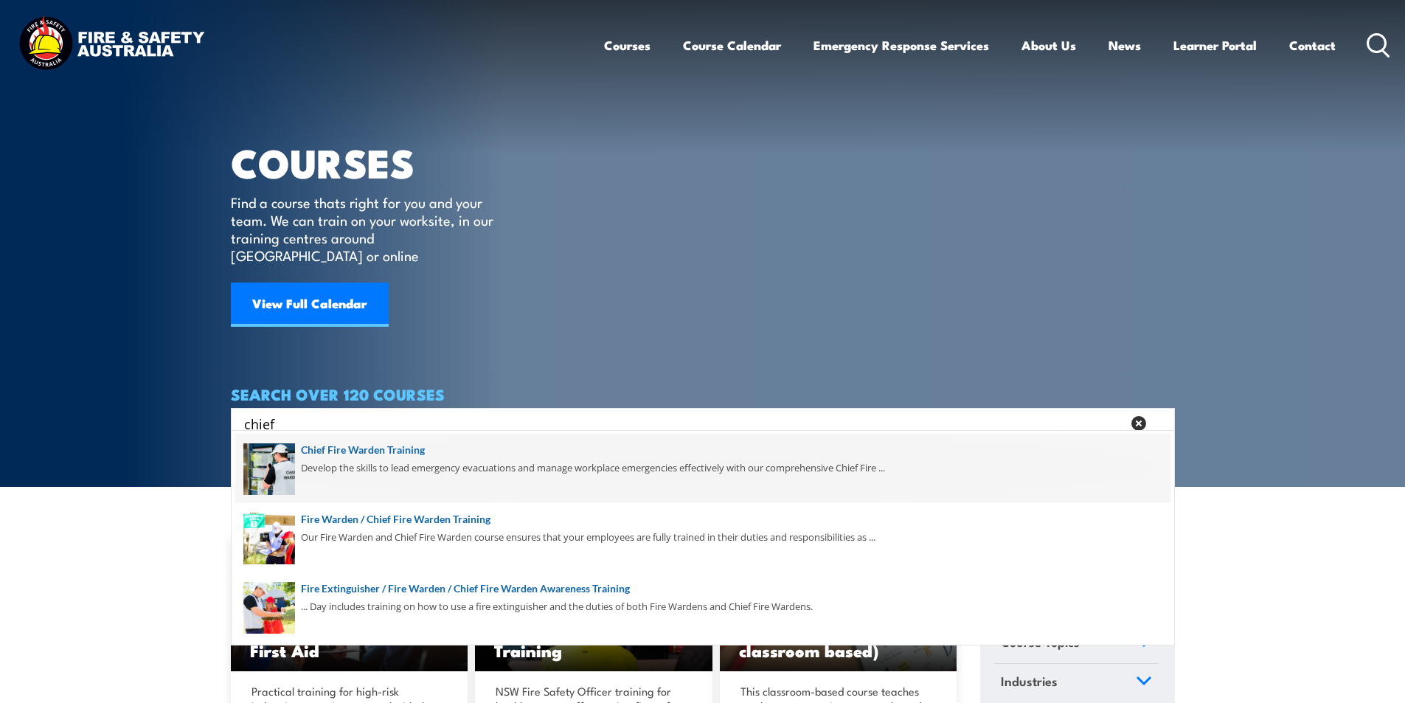
type input "chief"
click at [397, 447] on span at bounding box center [702, 468] width 935 height 69
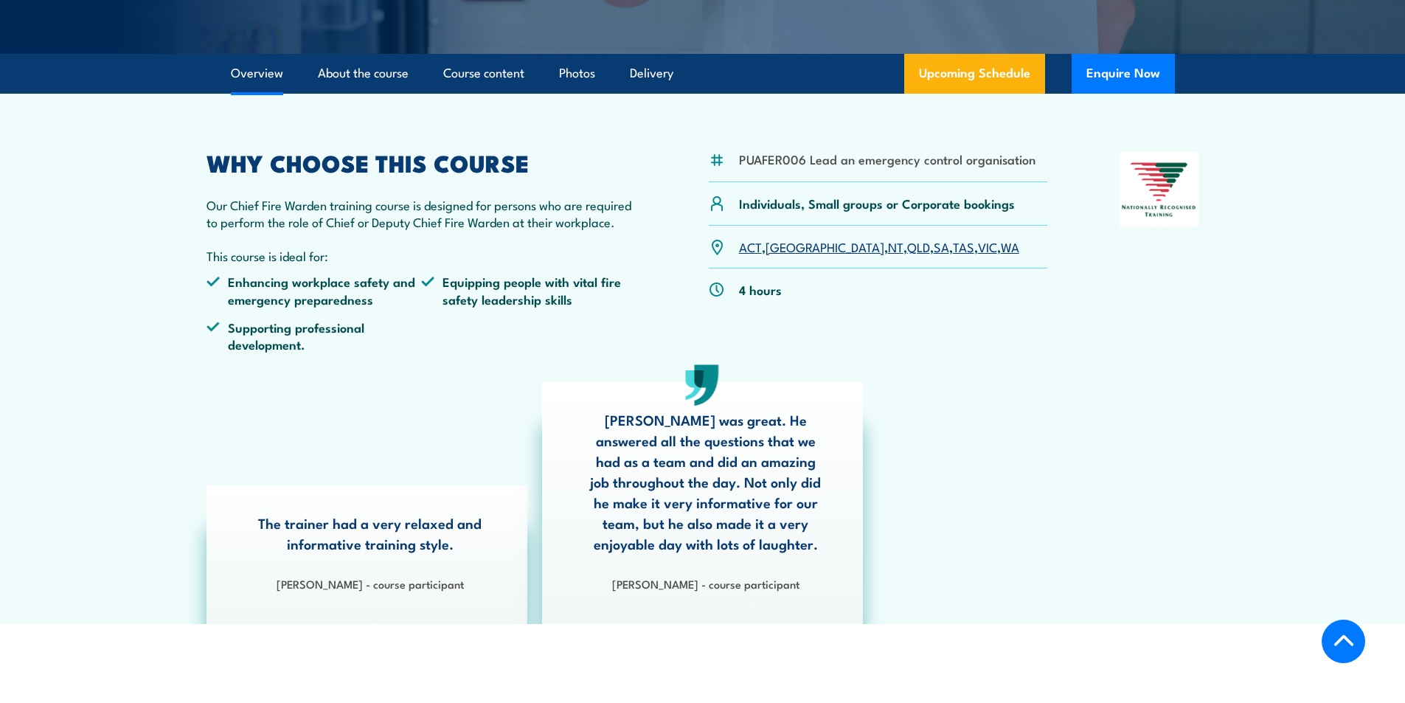
scroll to position [147, 0]
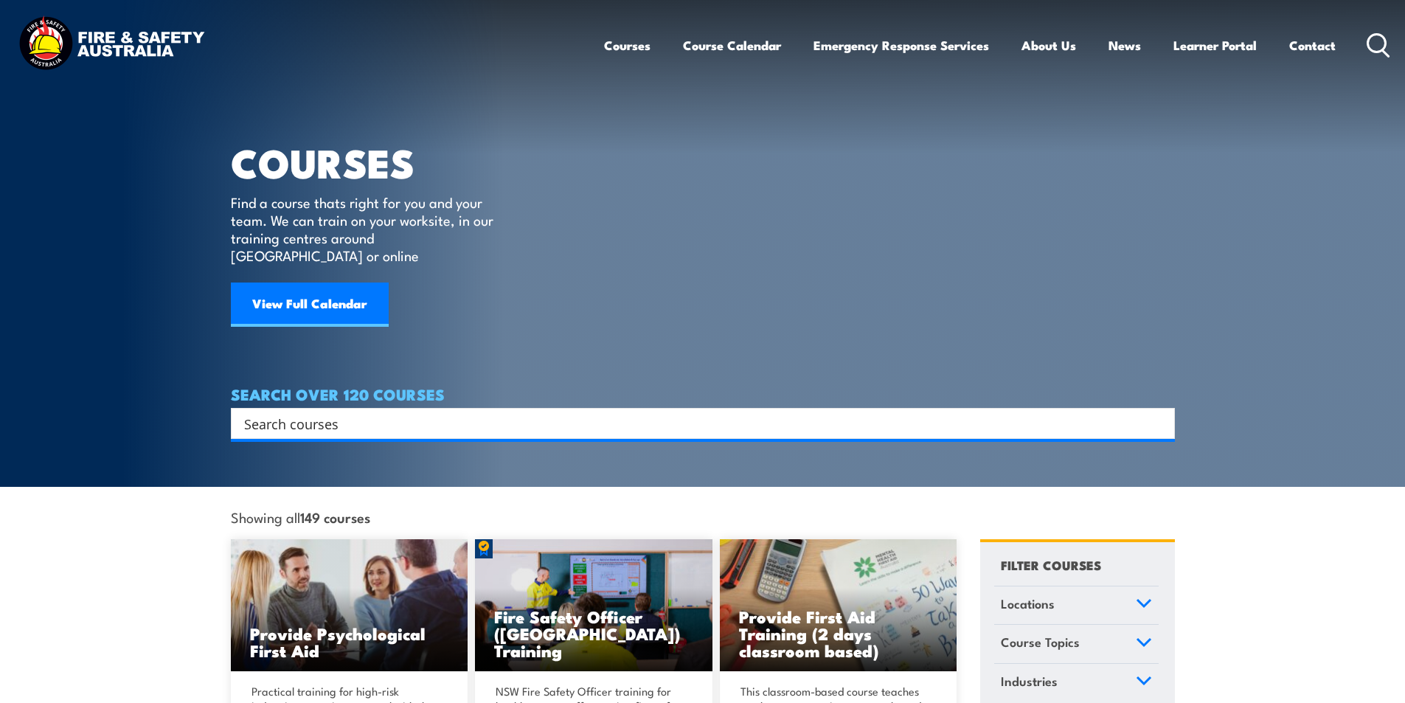
click at [363, 412] on input "Search input" at bounding box center [693, 423] width 898 height 22
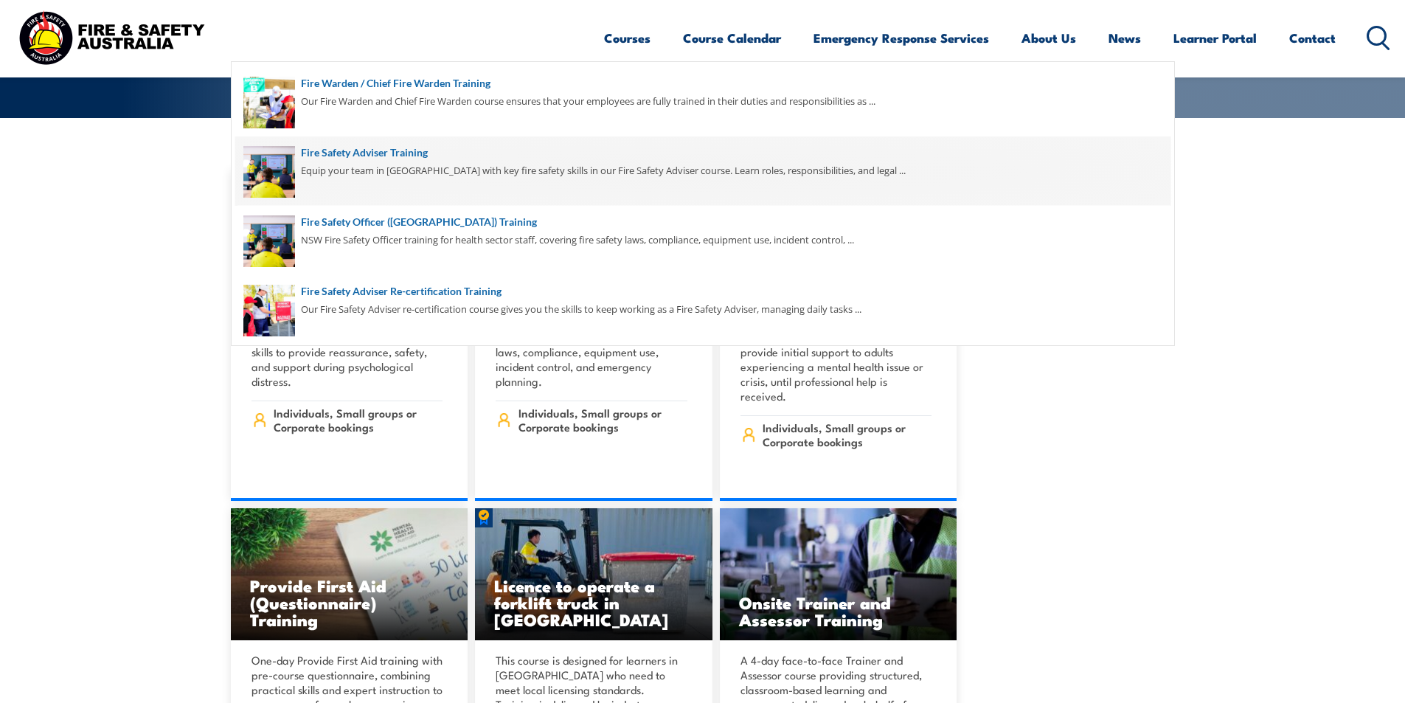
scroll to position [221, 0]
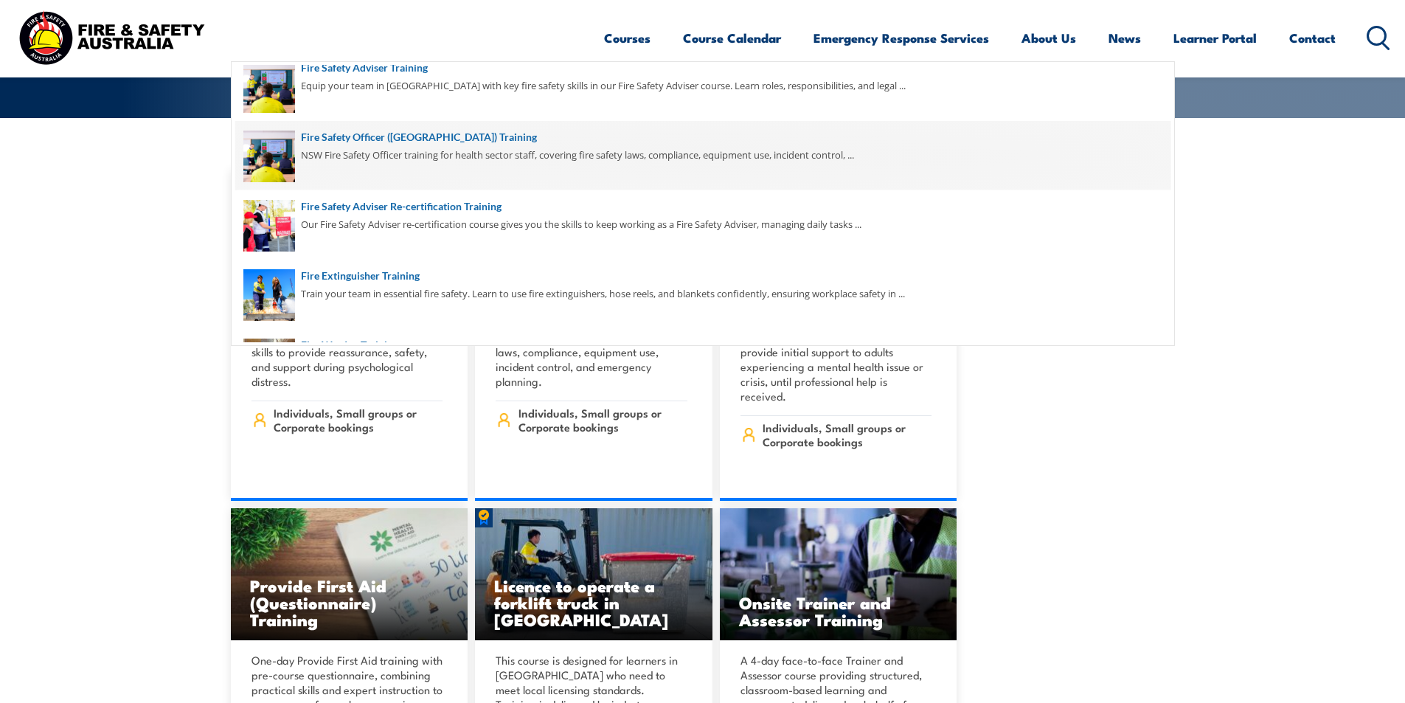
type input "fire"
click at [439, 132] on span at bounding box center [702, 155] width 935 height 69
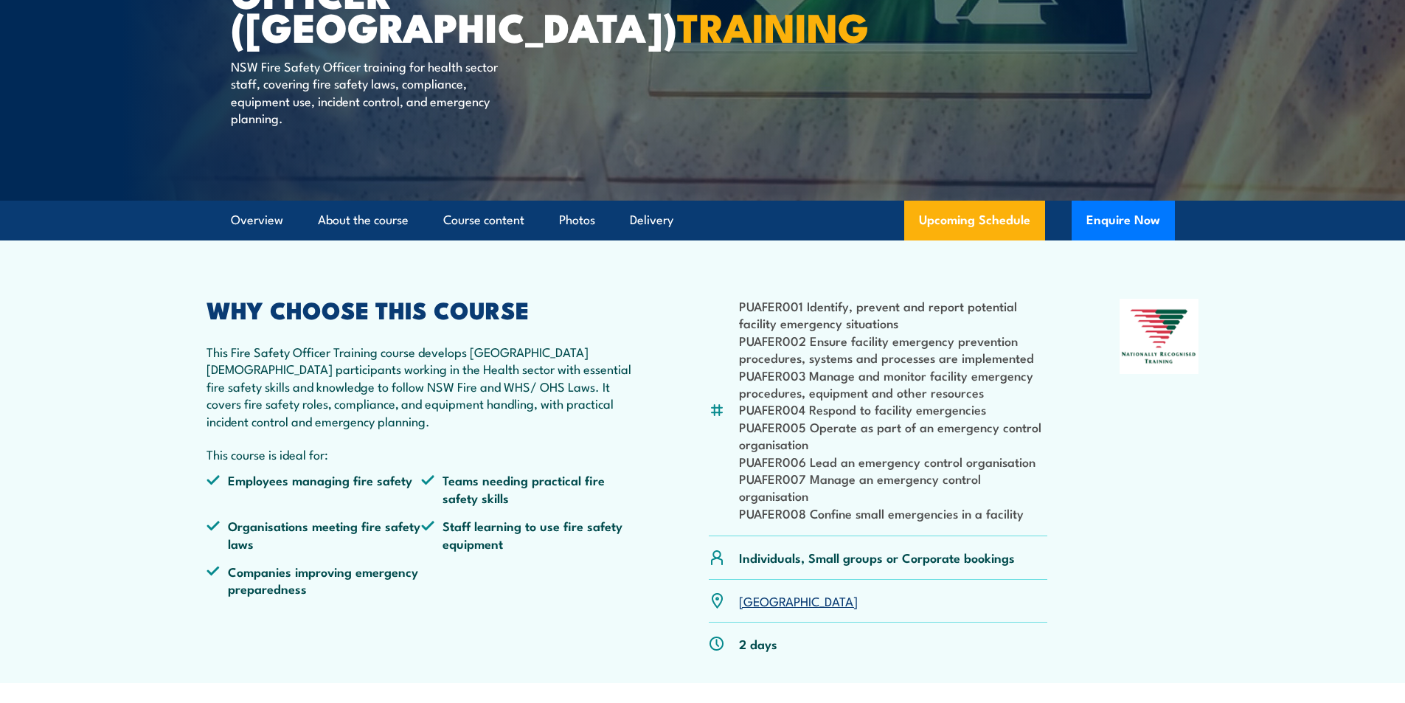
scroll to position [295, 0]
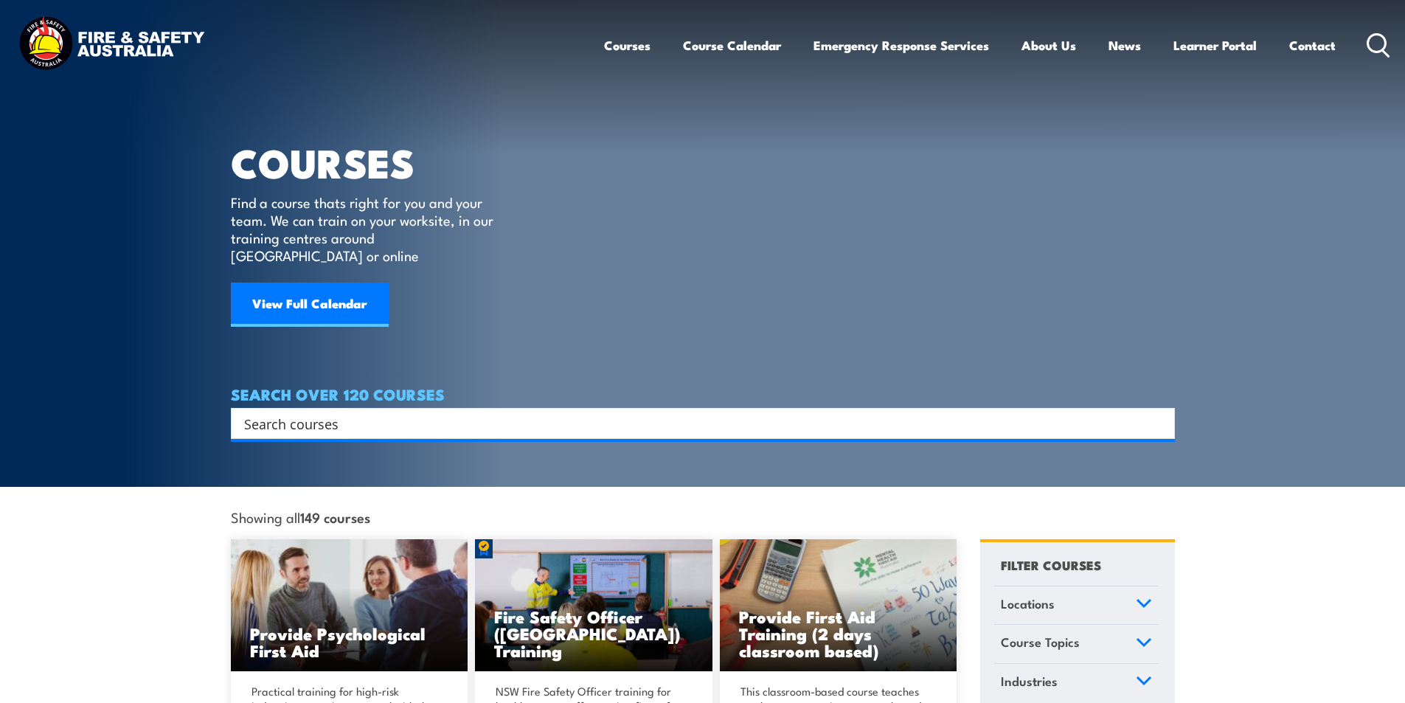
click at [337, 417] on div "Search" at bounding box center [703, 423] width 944 height 31
click at [337, 412] on input "Search input" at bounding box center [693, 423] width 898 height 22
click at [281, 412] on input "Search input" at bounding box center [693, 423] width 898 height 22
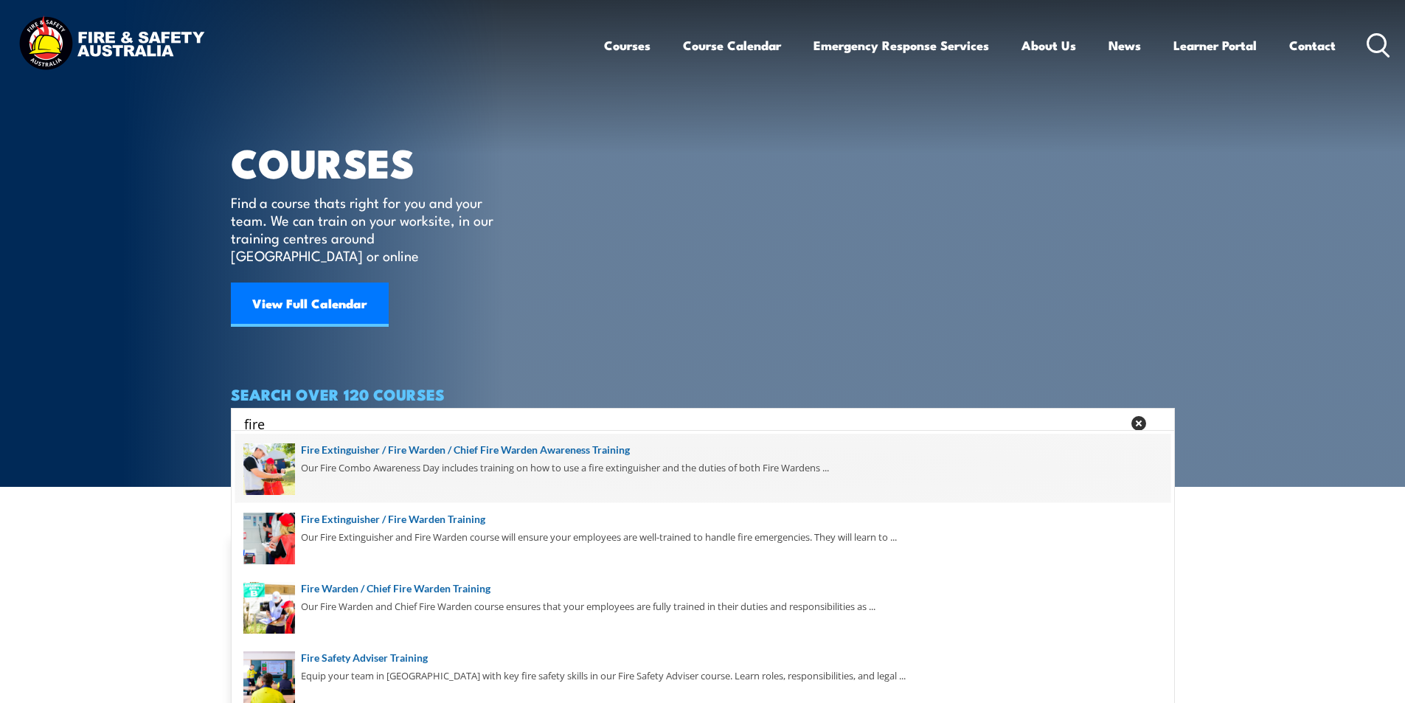
type input "fire"
click at [420, 445] on span at bounding box center [702, 468] width 935 height 69
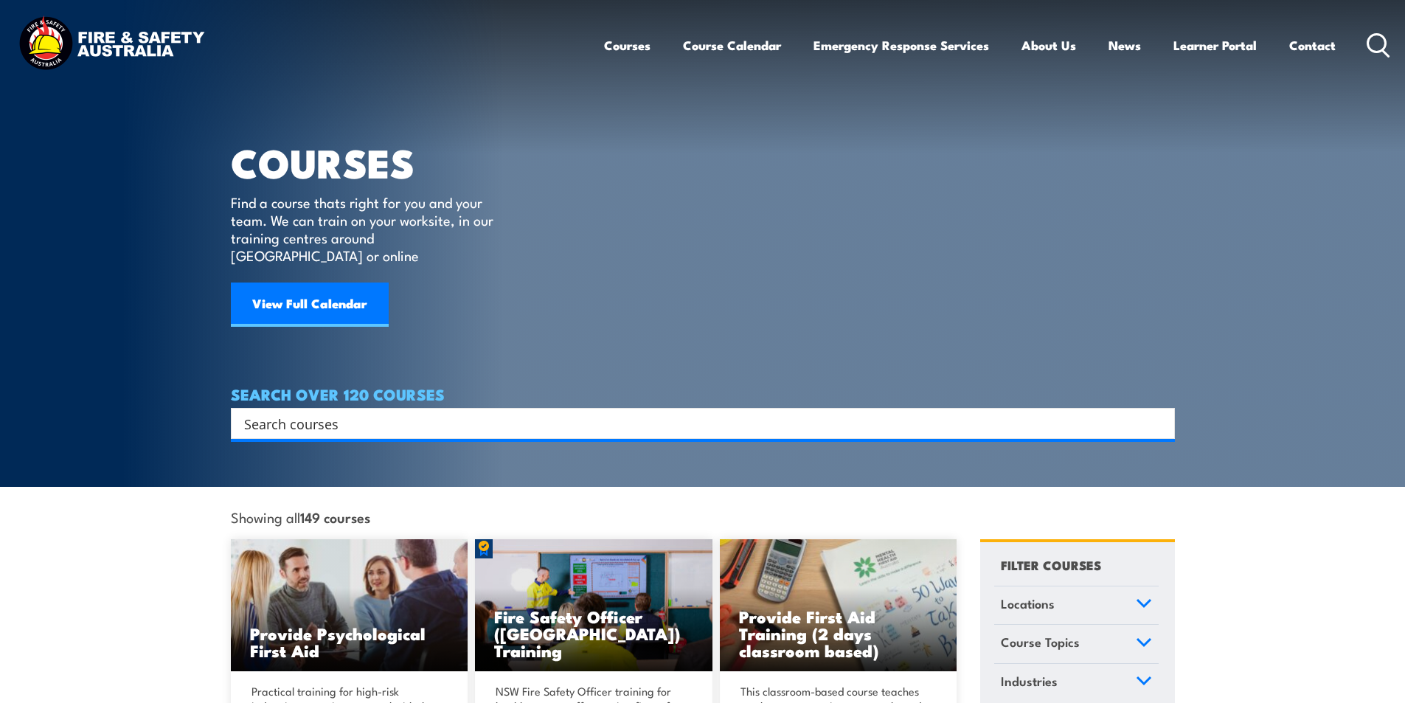
click at [350, 412] on input "Search input" at bounding box center [693, 423] width 898 height 22
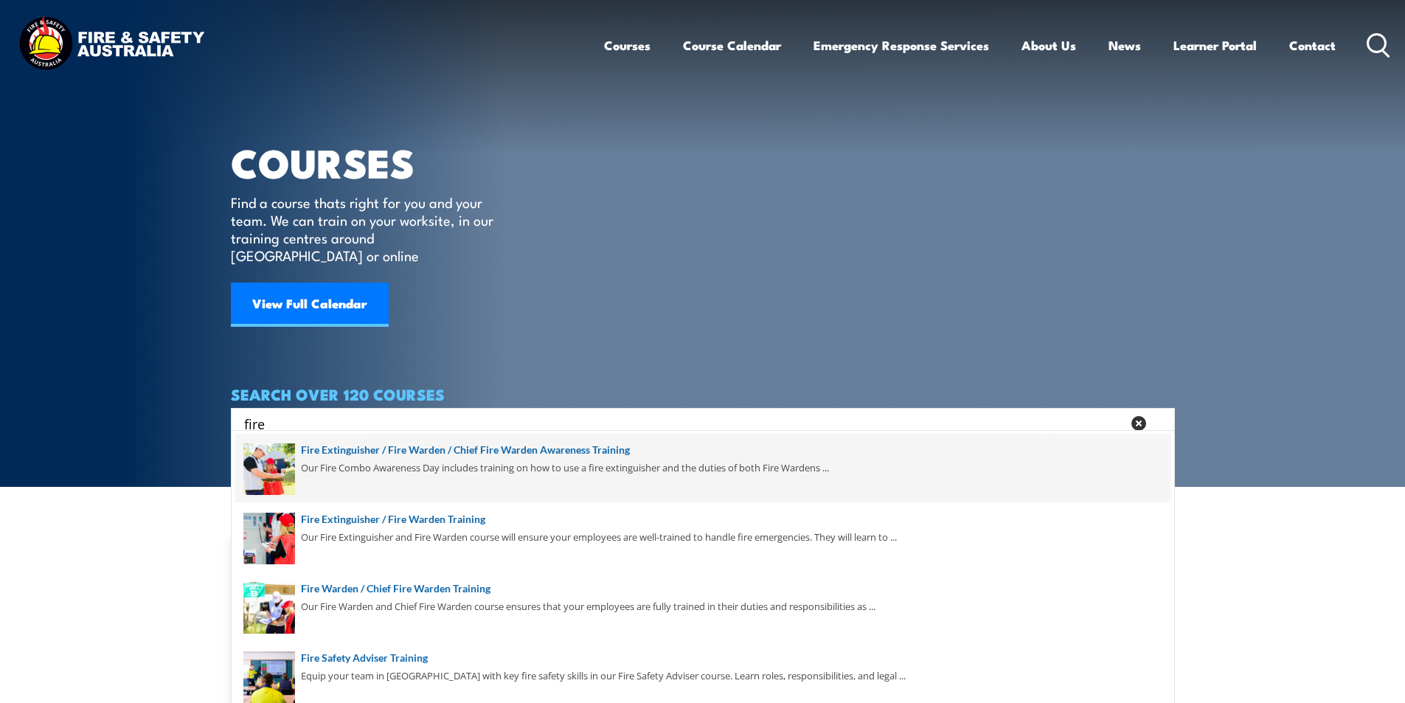
type input "fire"
click at [602, 446] on span at bounding box center [702, 468] width 935 height 69
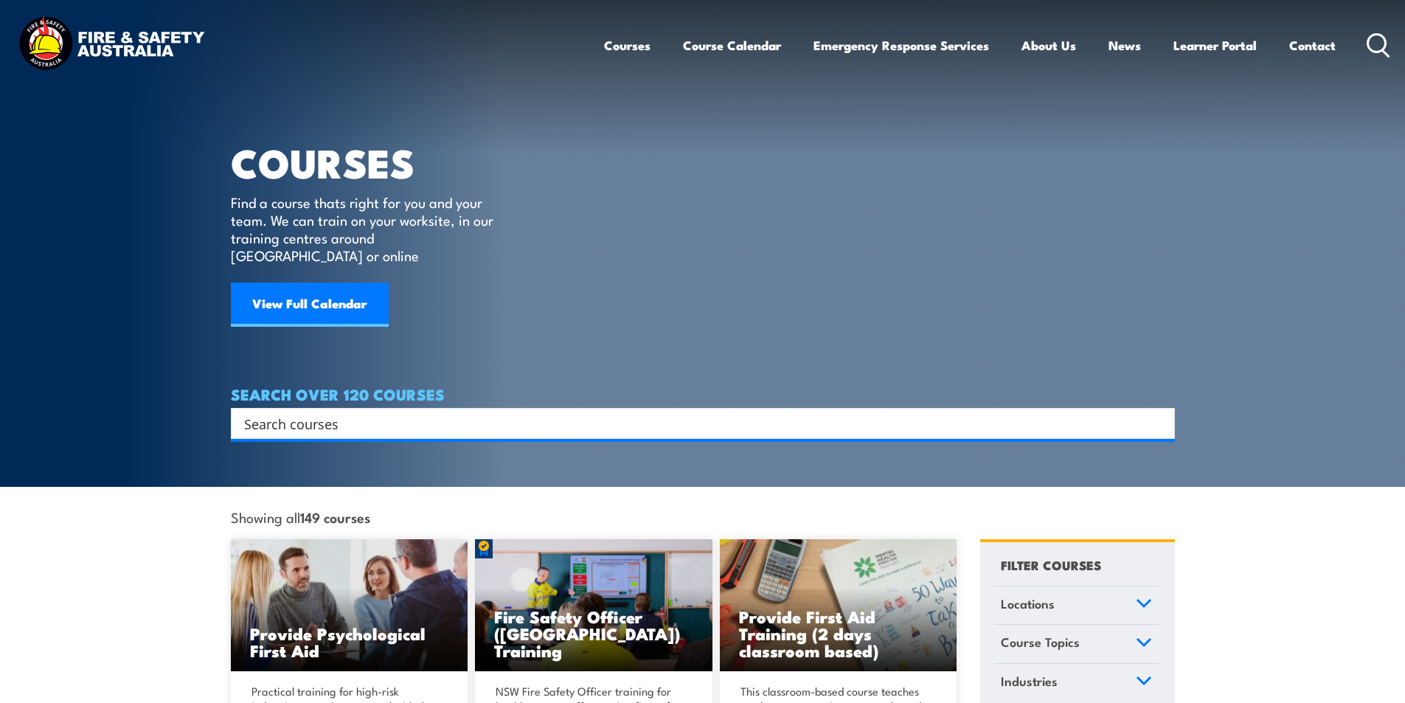
click at [346, 412] on input "Search input" at bounding box center [693, 423] width 898 height 22
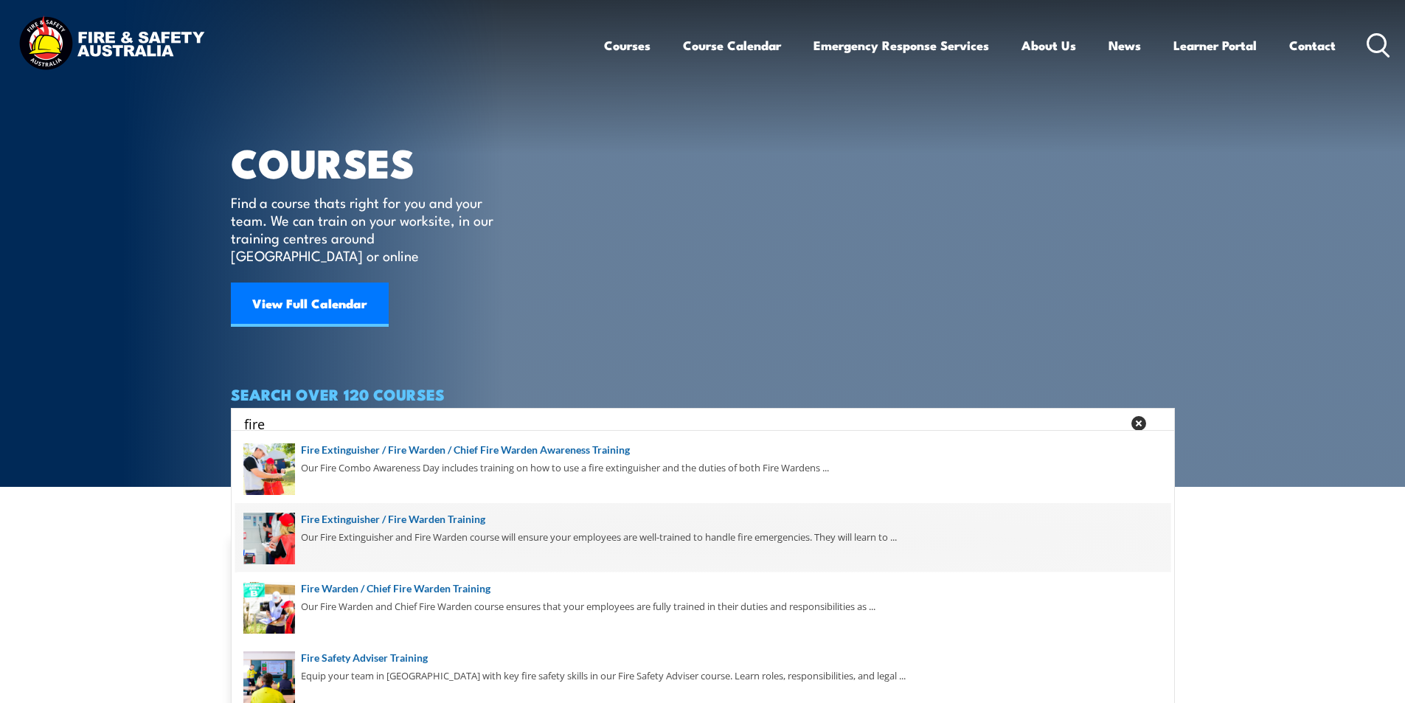
type input "fire"
click at [466, 519] on span at bounding box center [702, 537] width 935 height 69
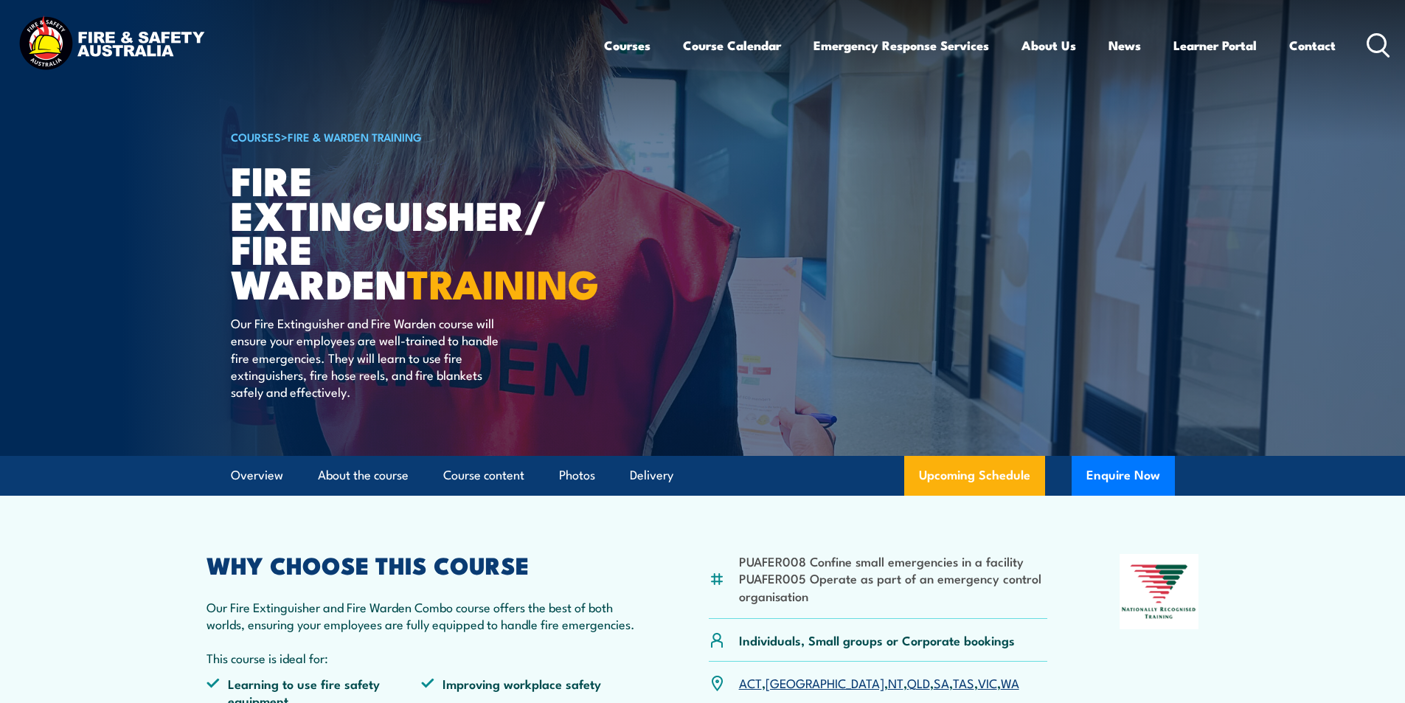
click at [1377, 41] on icon at bounding box center [1378, 45] width 24 height 24
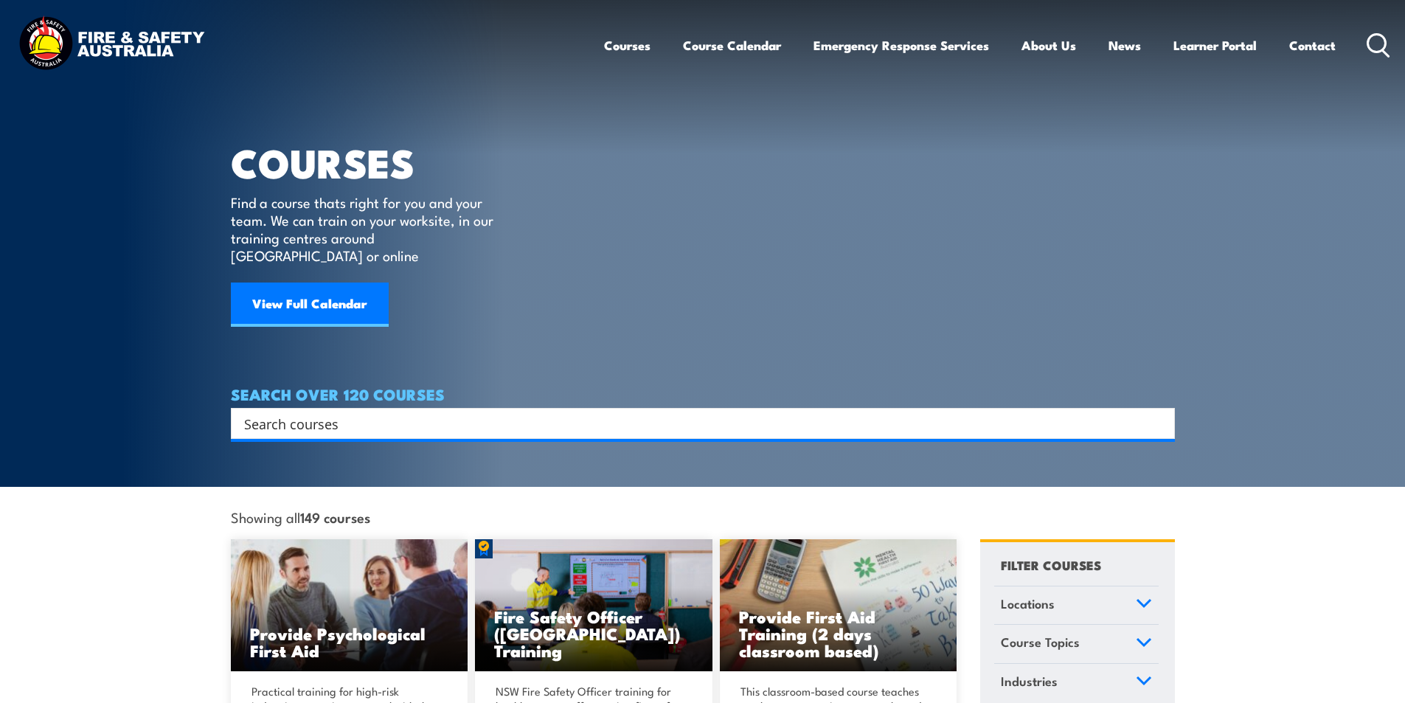
click at [386, 412] on input "Search input" at bounding box center [693, 423] width 898 height 22
click at [312, 412] on input "Search input" at bounding box center [693, 423] width 898 height 22
